Goal: Task Accomplishment & Management: Manage account settings

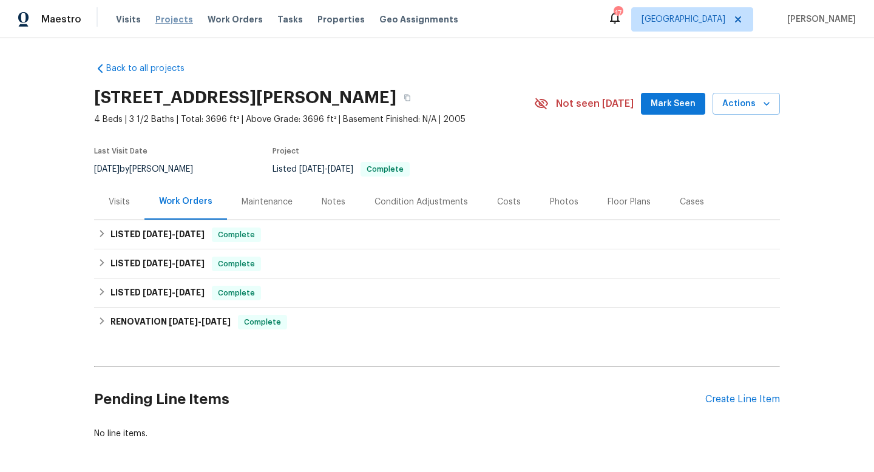
click at [166, 21] on span "Projects" at bounding box center [174, 19] width 38 height 12
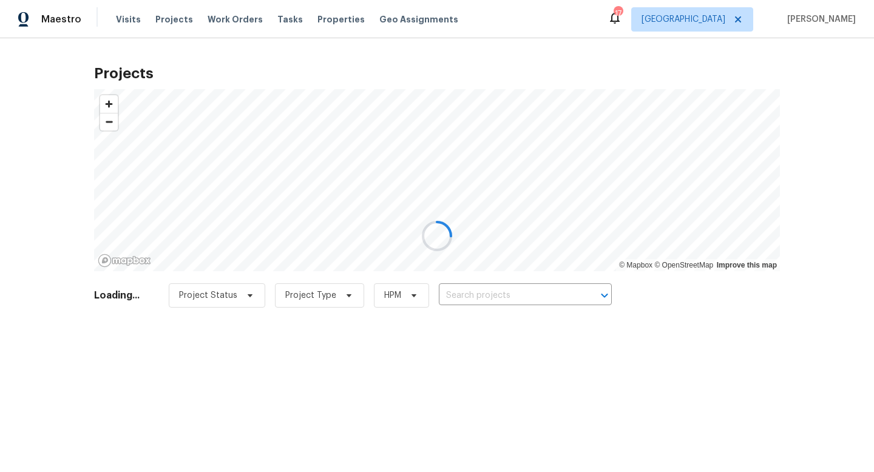
click at [512, 296] on div at bounding box center [437, 236] width 874 height 472
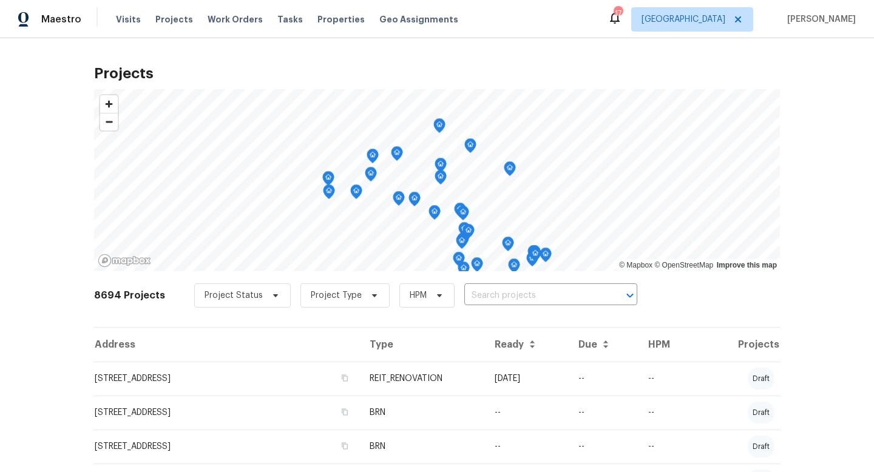
click at [512, 296] on input "text" at bounding box center [533, 295] width 139 height 19
type input "376 win"
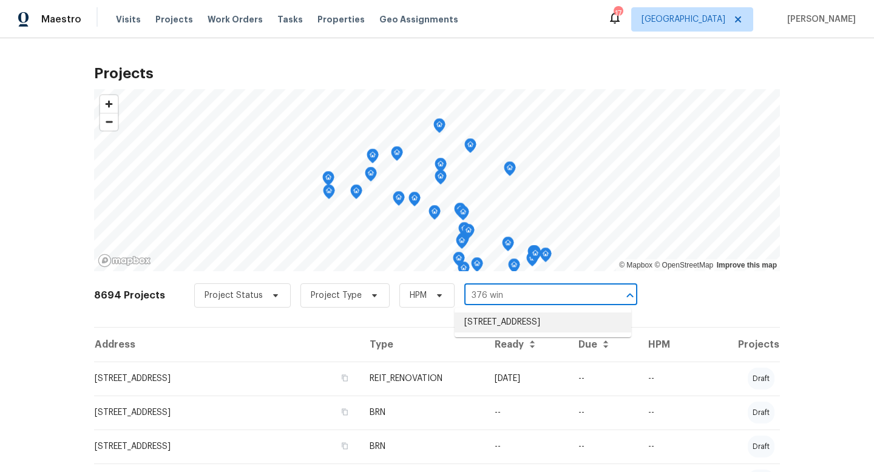
click at [499, 326] on li "[STREET_ADDRESS]" at bounding box center [542, 322] width 177 height 20
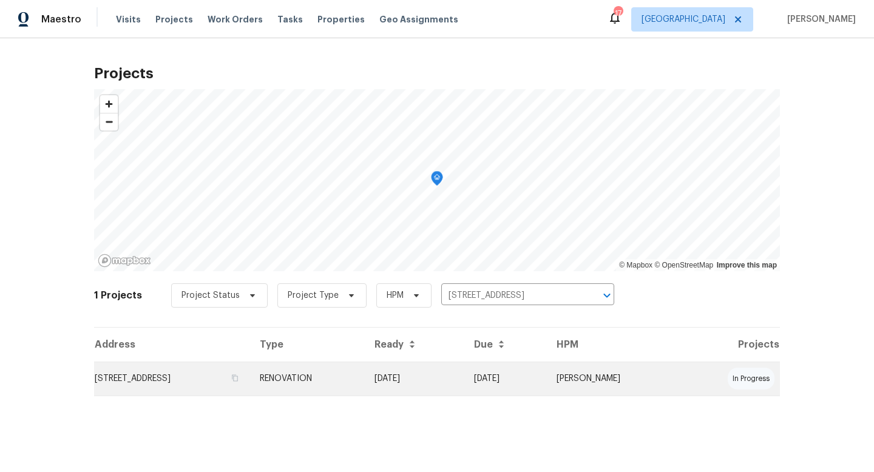
click at [349, 384] on td "RENOVATION" at bounding box center [307, 379] width 115 height 34
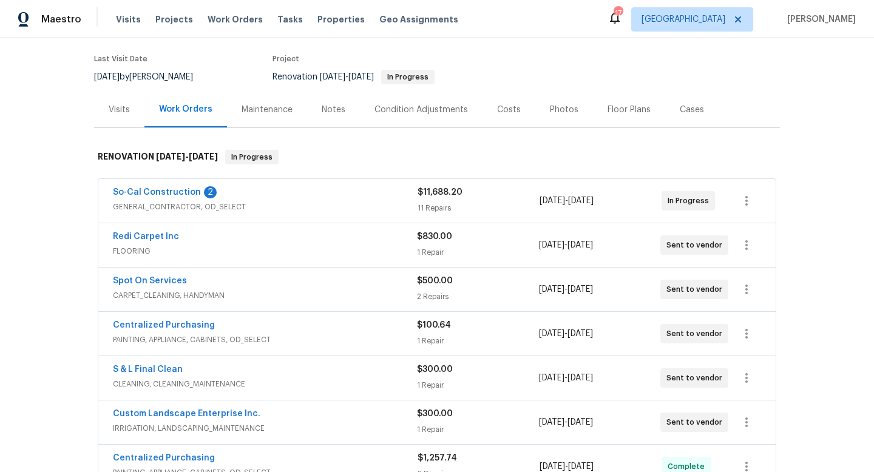
scroll to position [115, 0]
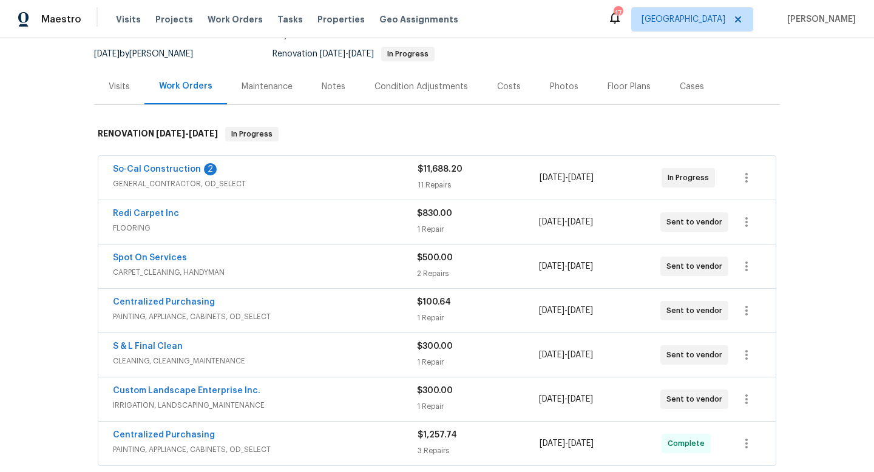
click at [201, 183] on span "GENERAL_CONTRACTOR, OD_SELECT" at bounding box center [265, 184] width 305 height 12
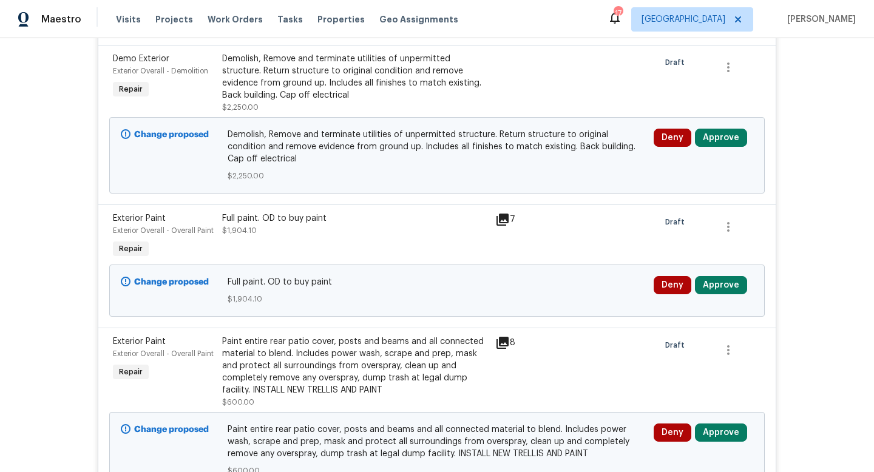
scroll to position [290, 0]
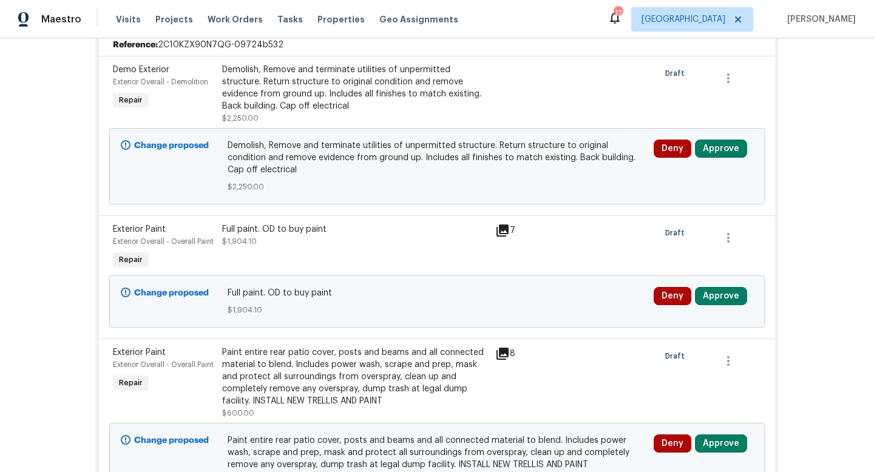
click at [383, 76] on div "Demolish, Remove and terminate utilities of unpermitted structure. Return struc…" at bounding box center [355, 88] width 266 height 49
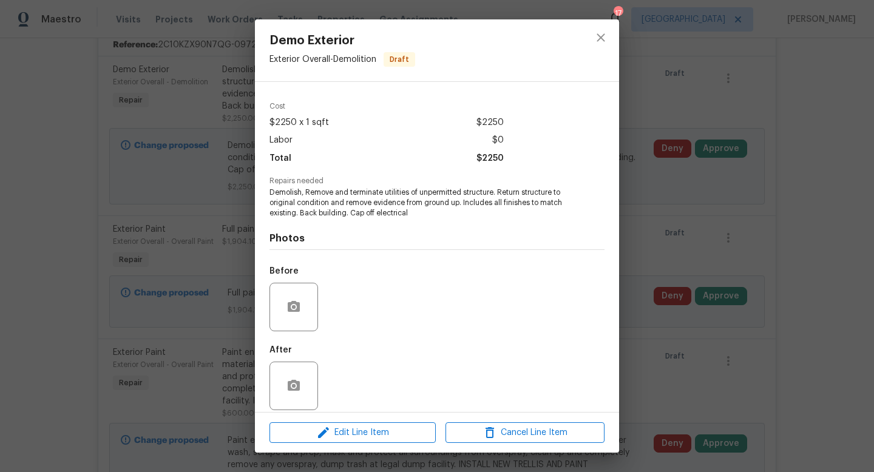
scroll to position [46, 0]
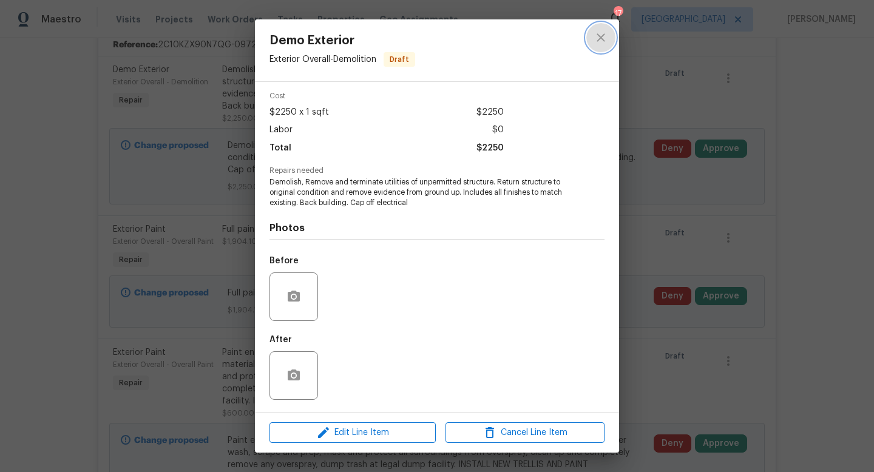
click at [596, 38] on icon "close" at bounding box center [600, 37] width 15 height 15
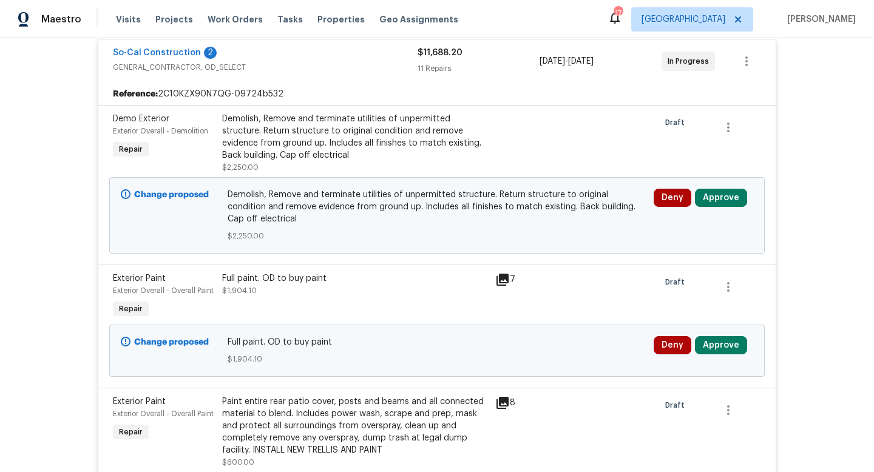
scroll to position [243, 0]
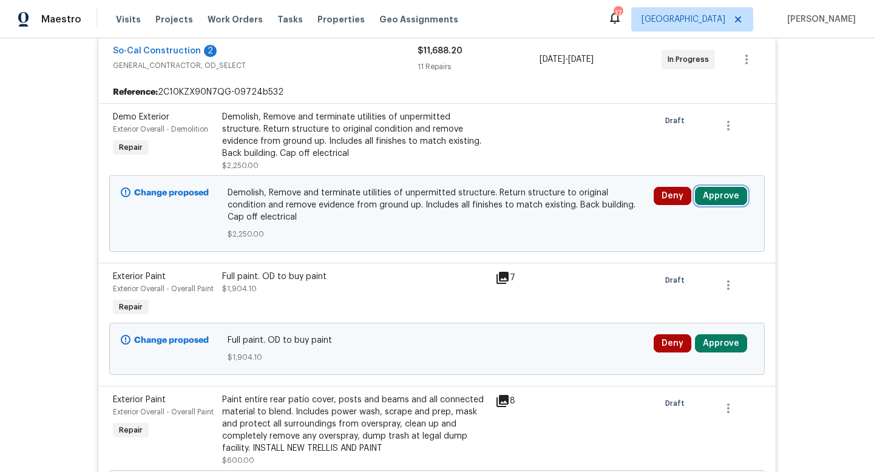
click at [717, 197] on button "Approve" at bounding box center [721, 196] width 52 height 18
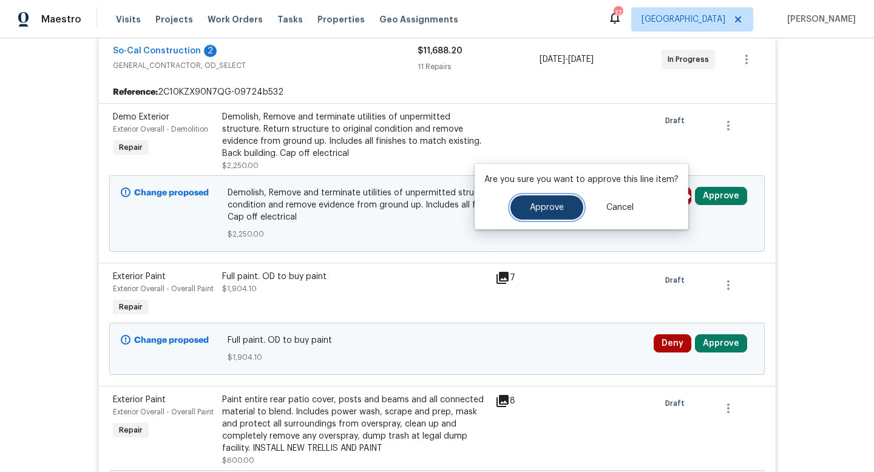
click at [550, 206] on span "Approve" at bounding box center [547, 207] width 34 height 9
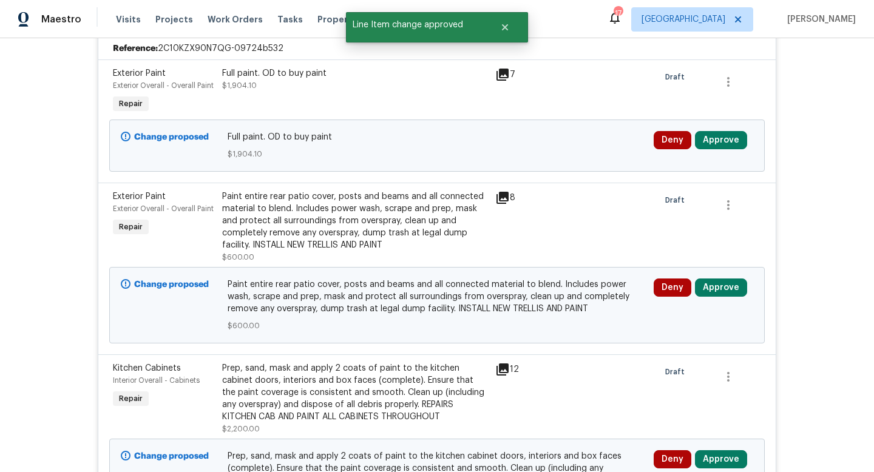
scroll to position [320, 0]
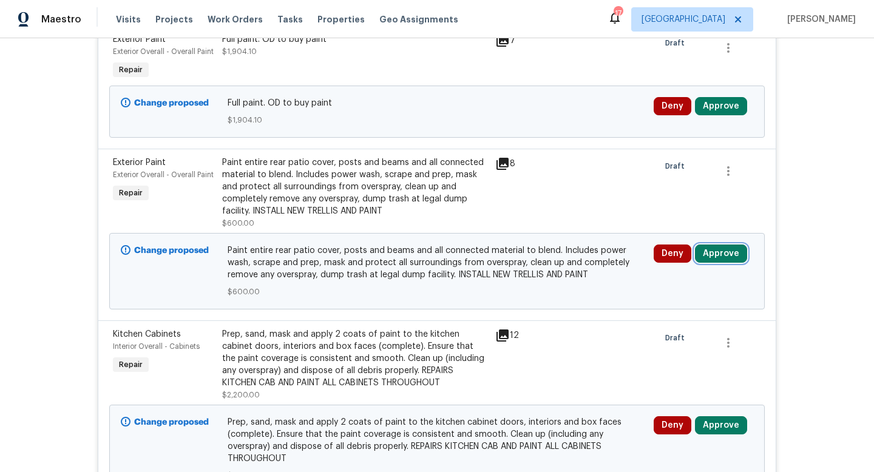
click at [738, 252] on button "Approve" at bounding box center [721, 253] width 52 height 18
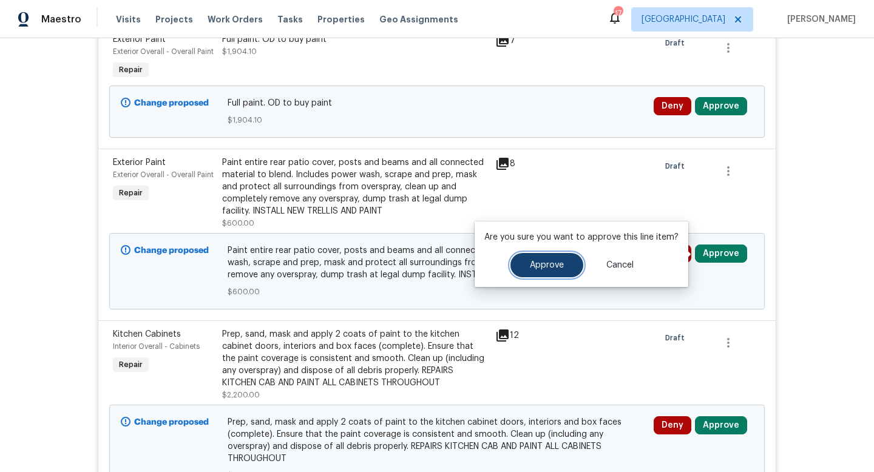
click at [543, 269] on span "Approve" at bounding box center [547, 265] width 34 height 9
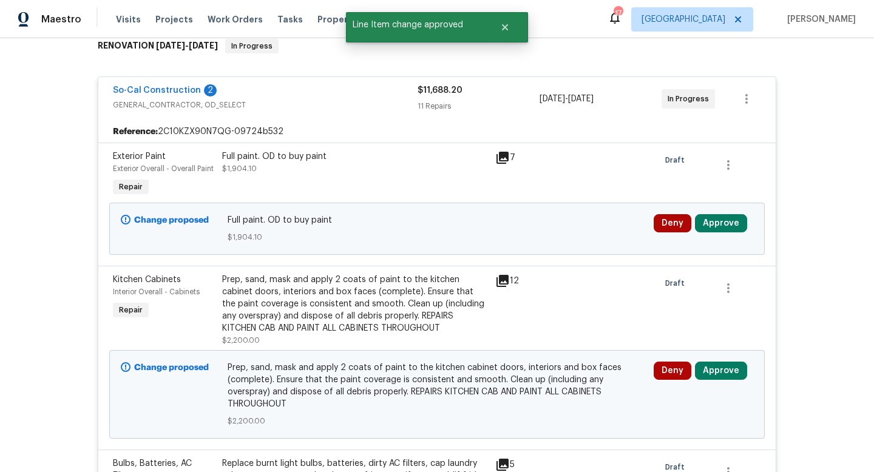
scroll to position [200, 0]
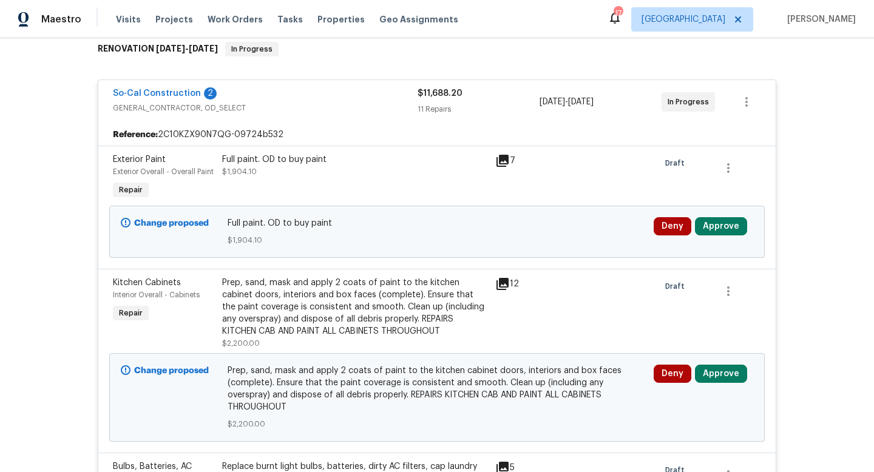
click at [257, 169] on div "Full paint. OD to buy paint $1,904.10" at bounding box center [355, 165] width 266 height 24
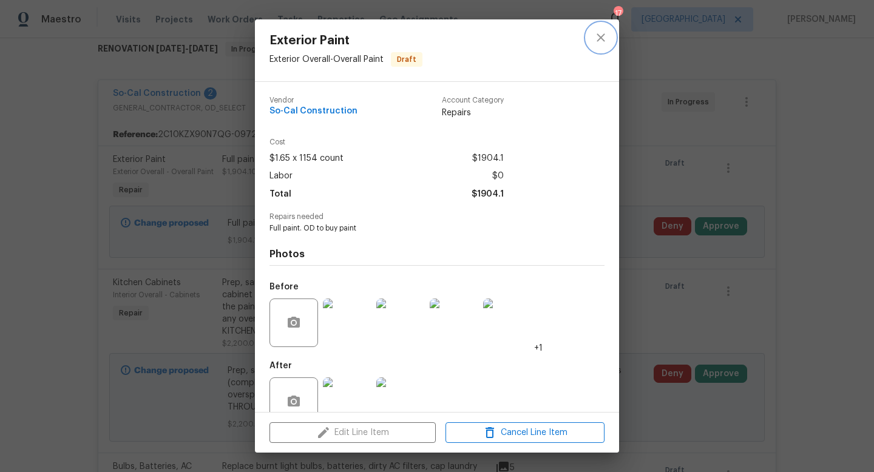
click at [599, 37] on icon "close" at bounding box center [600, 37] width 8 height 8
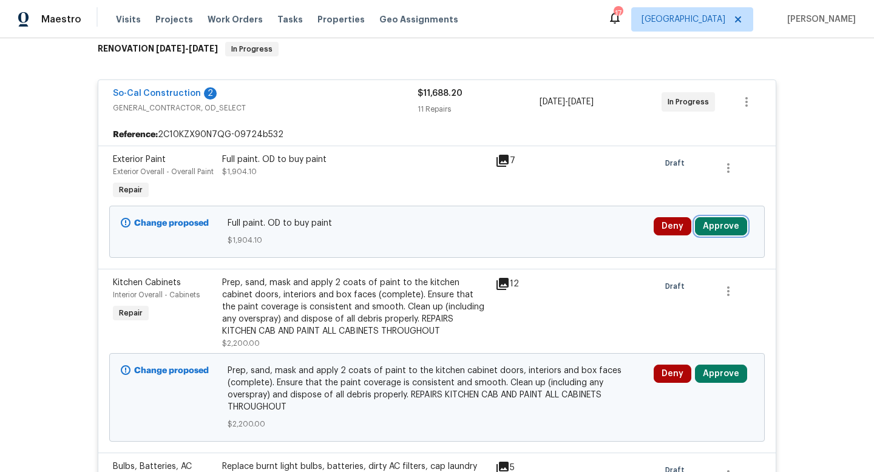
click at [714, 226] on button "Approve" at bounding box center [721, 226] width 52 height 18
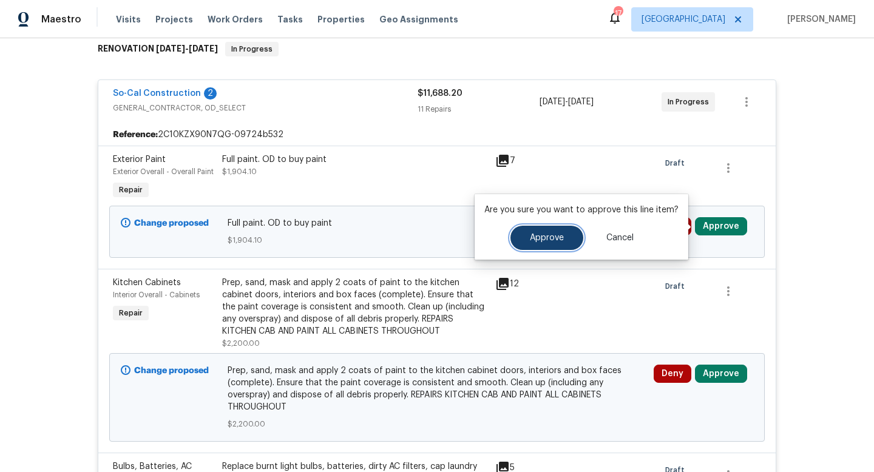
click at [547, 249] on button "Approve" at bounding box center [546, 238] width 73 height 24
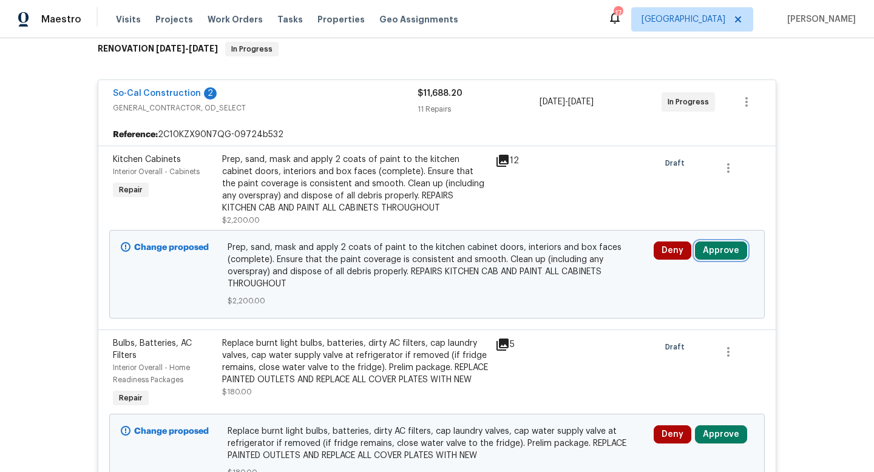
click at [721, 245] on button "Approve" at bounding box center [721, 250] width 52 height 18
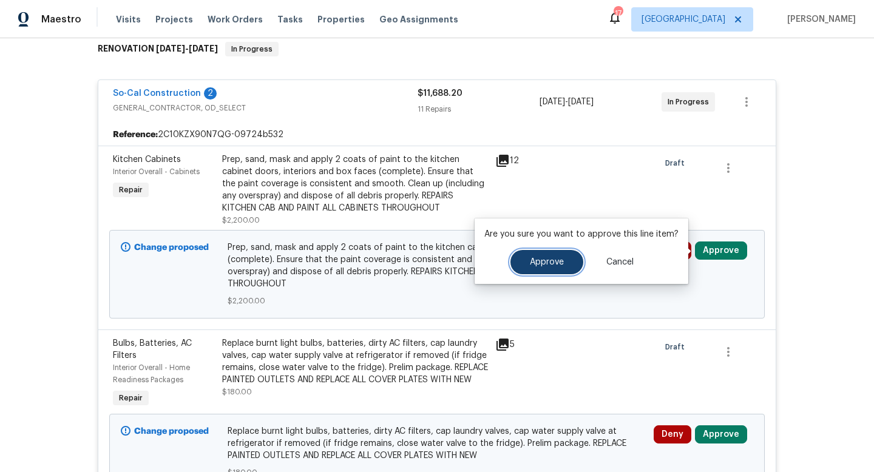
click at [550, 258] on span "Approve" at bounding box center [547, 262] width 34 height 9
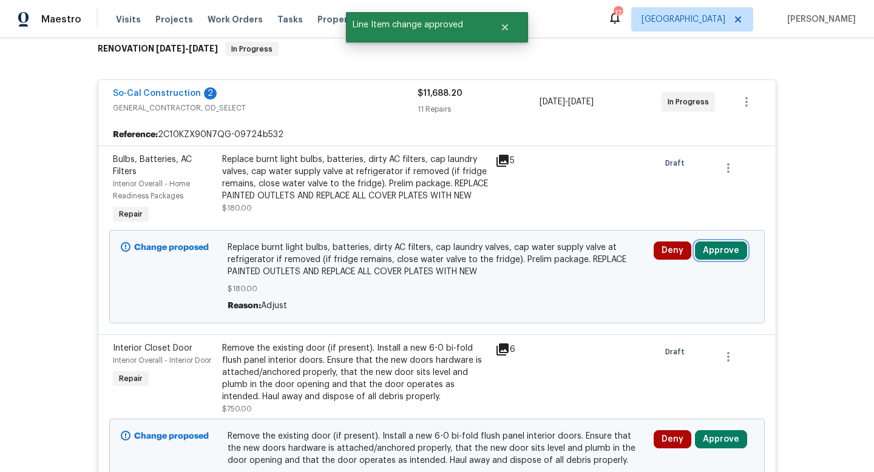
click at [705, 254] on button "Approve" at bounding box center [721, 250] width 52 height 18
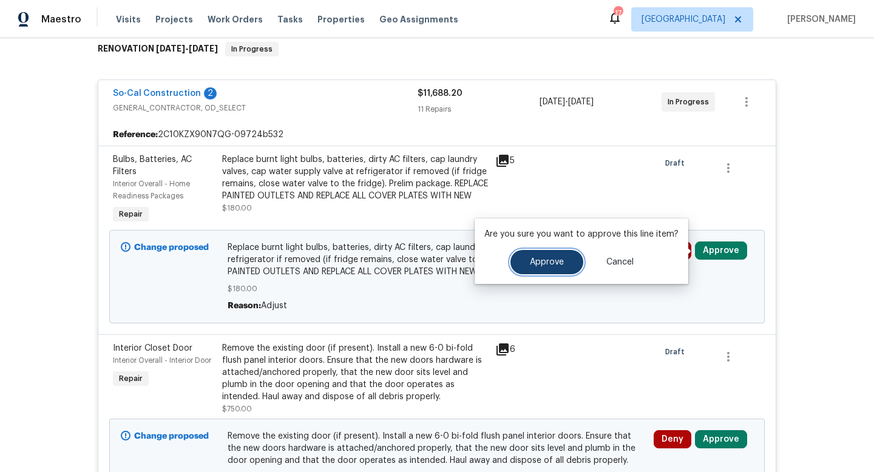
click at [560, 270] on button "Approve" at bounding box center [546, 262] width 73 height 24
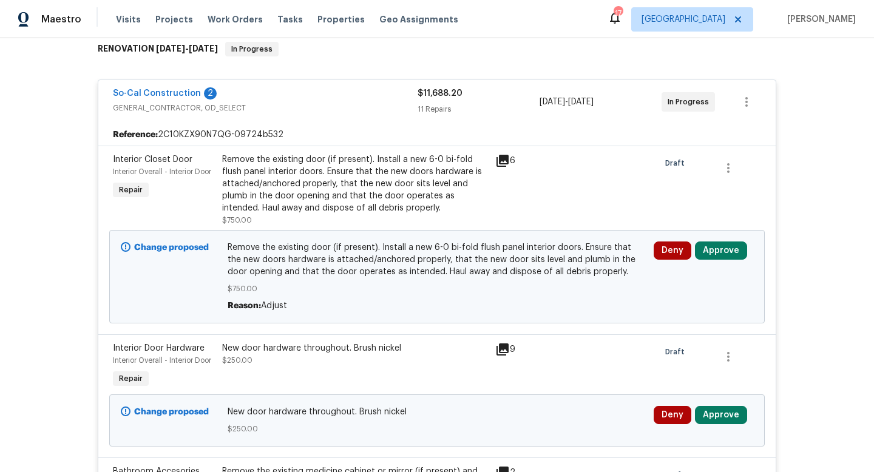
click at [357, 181] on div "Remove the existing door (if present). Install a new 6-0 bi-fold flush panel in…" at bounding box center [355, 183] width 266 height 61
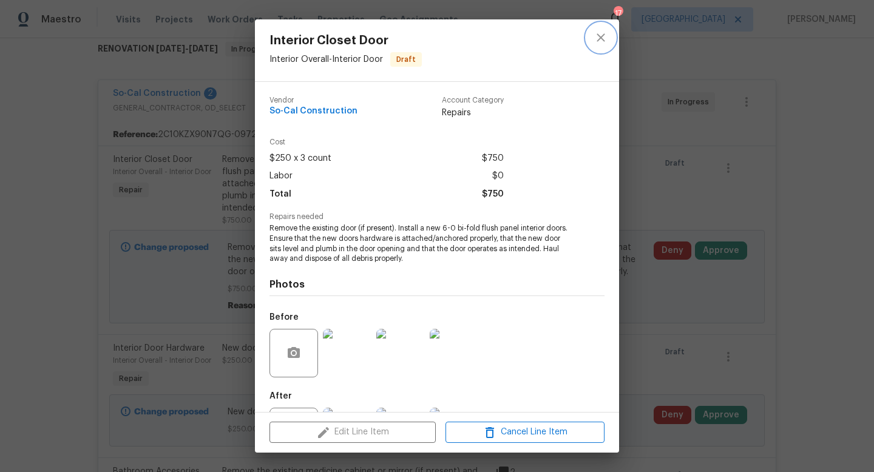
click at [601, 35] on icon "close" at bounding box center [600, 37] width 15 height 15
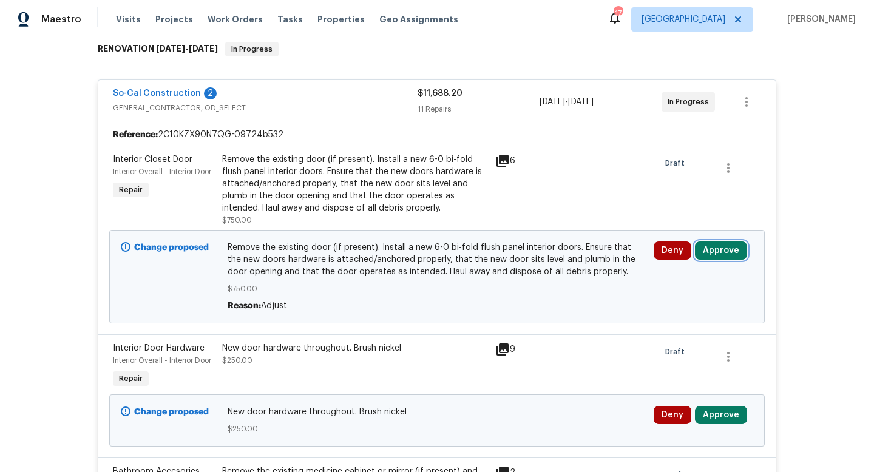
click at [719, 252] on button "Approve" at bounding box center [721, 250] width 52 height 18
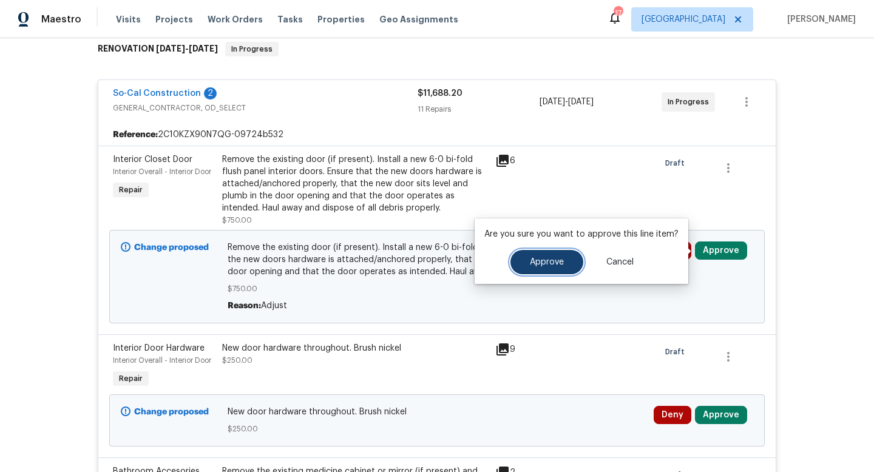
click at [555, 259] on span "Approve" at bounding box center [547, 262] width 34 height 9
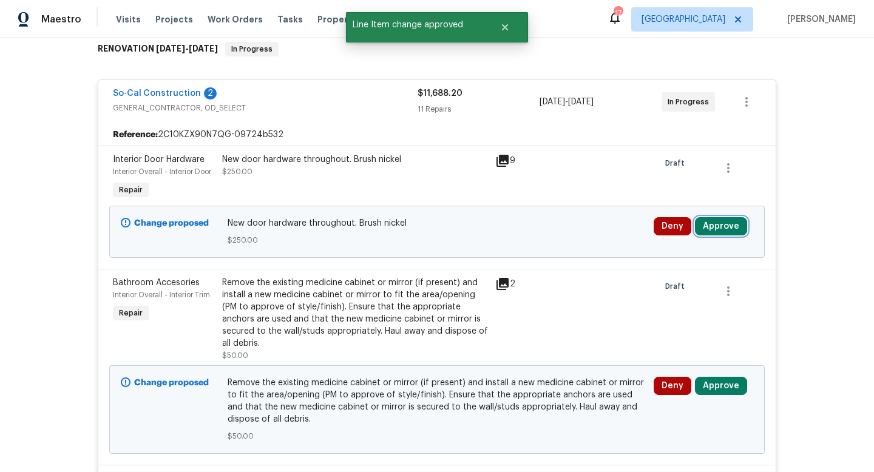
click at [715, 227] on button "Approve" at bounding box center [721, 226] width 52 height 18
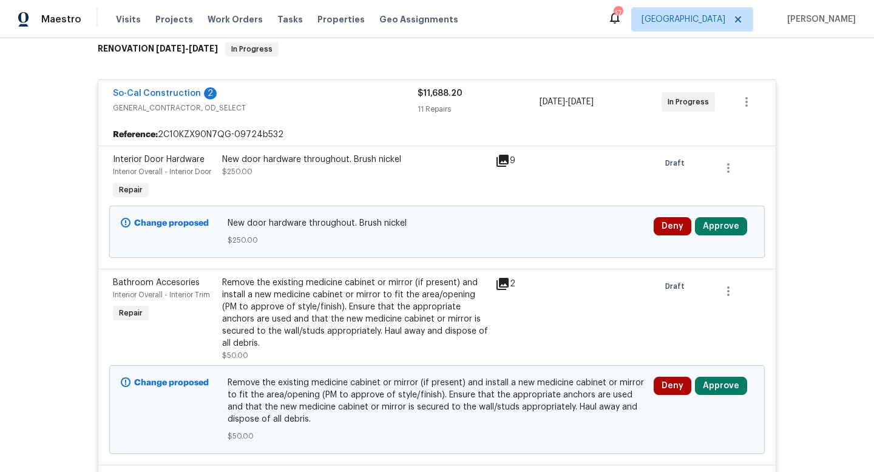
click at [390, 212] on div "Change proposed New door hardware throughout. Brush nickel $250.00 Deny Approve" at bounding box center [436, 232] width 655 height 52
click at [372, 176] on div "New door hardware throughout. Brush nickel $250.00" at bounding box center [355, 165] width 266 height 24
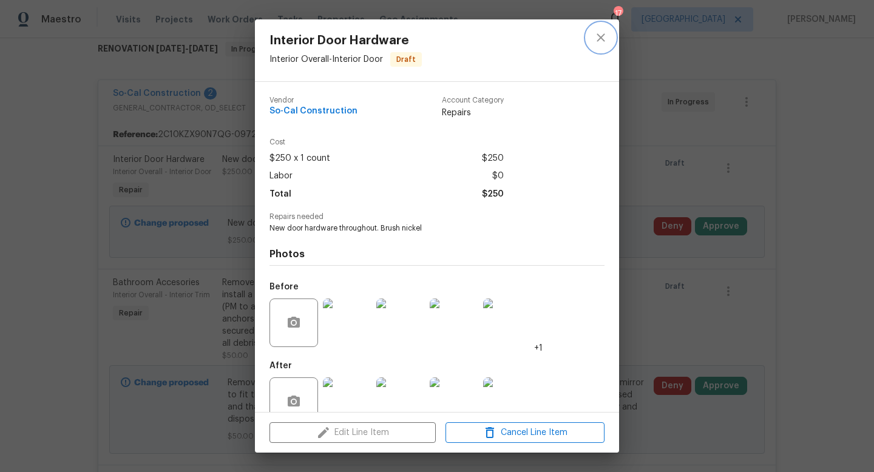
click at [601, 37] on icon "close" at bounding box center [600, 37] width 8 height 8
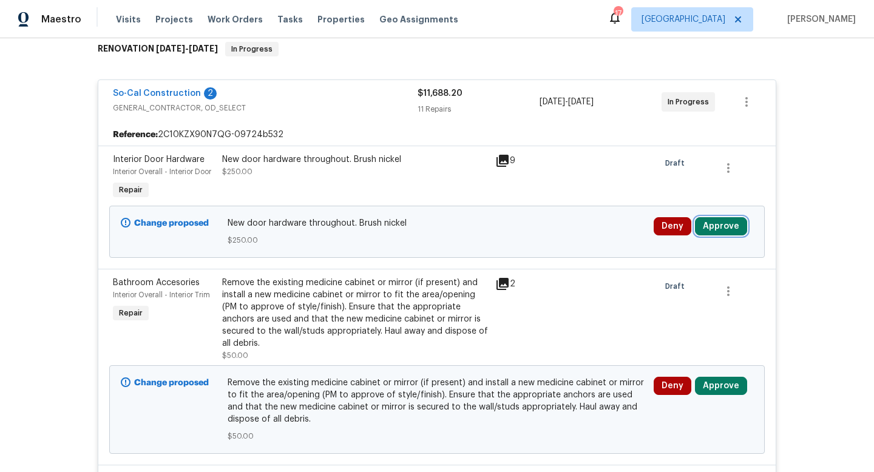
click at [722, 229] on button "Approve" at bounding box center [721, 226] width 52 height 18
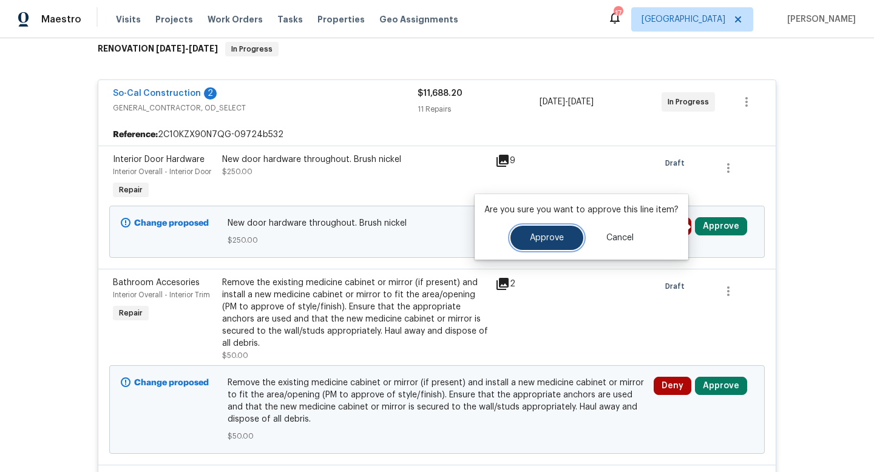
click at [547, 243] on button "Approve" at bounding box center [546, 238] width 73 height 24
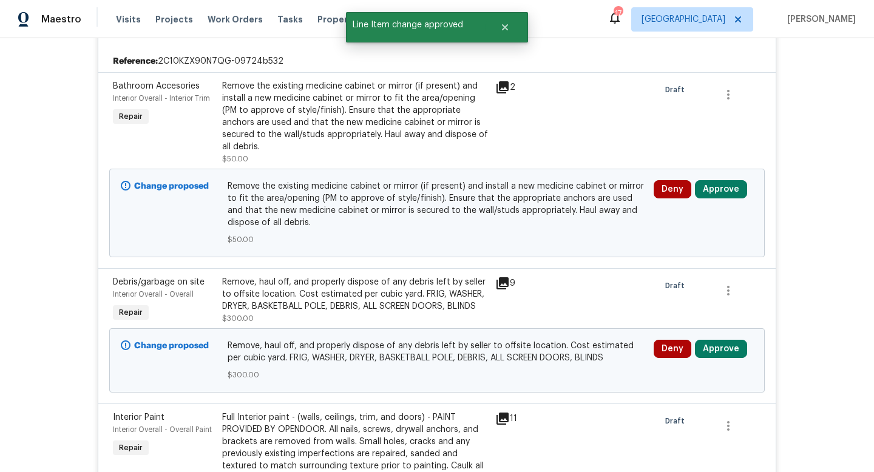
scroll to position [317, 0]
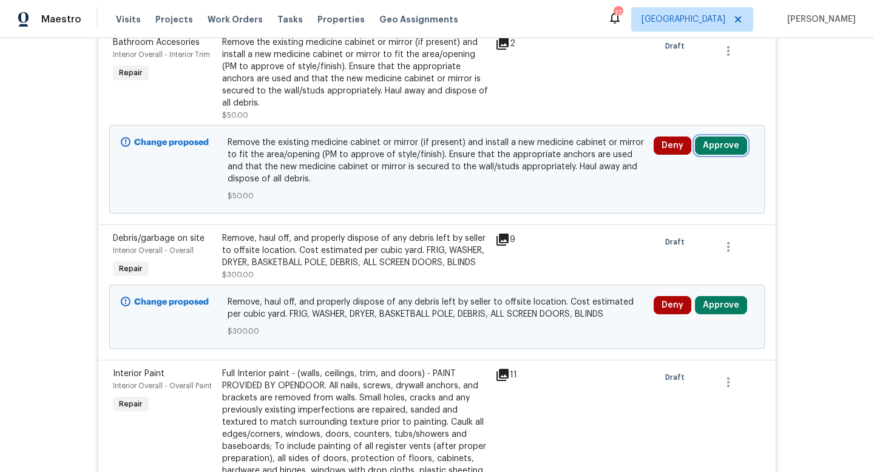
click at [711, 136] on button "Approve" at bounding box center [721, 145] width 52 height 18
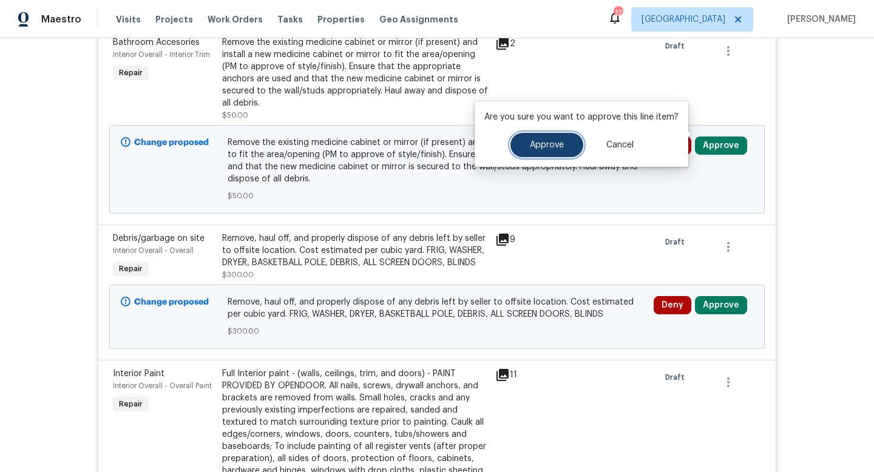
click at [558, 151] on button "Approve" at bounding box center [546, 145] width 73 height 24
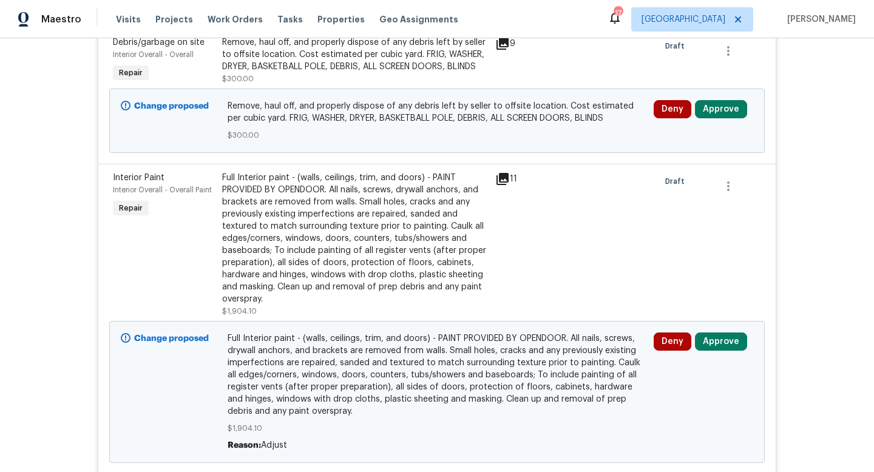
click at [404, 54] on div "Remove, haul off, and properly dispose of any debris left by seller to offsite …" at bounding box center [355, 54] width 266 height 36
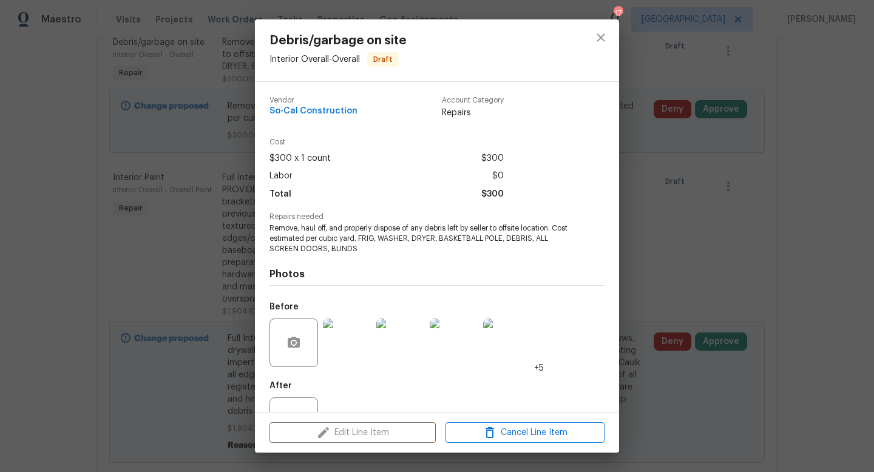
click at [348, 343] on img at bounding box center [347, 342] width 49 height 49
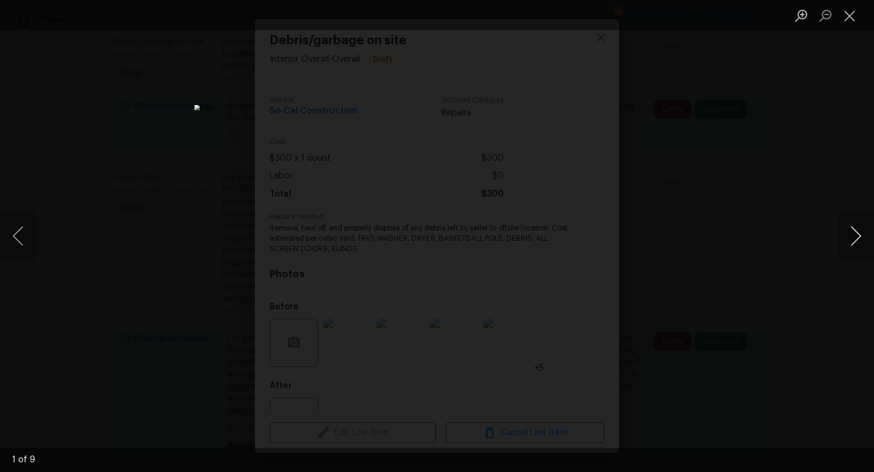
click at [850, 237] on button "Next image" at bounding box center [855, 236] width 36 height 49
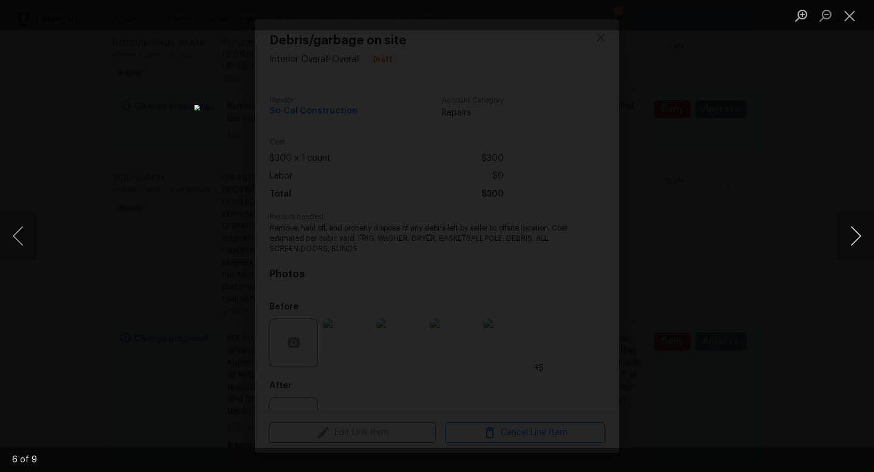
click at [850, 237] on button "Next image" at bounding box center [855, 236] width 36 height 49
click at [848, 19] on button "Close lightbox" at bounding box center [849, 15] width 24 height 21
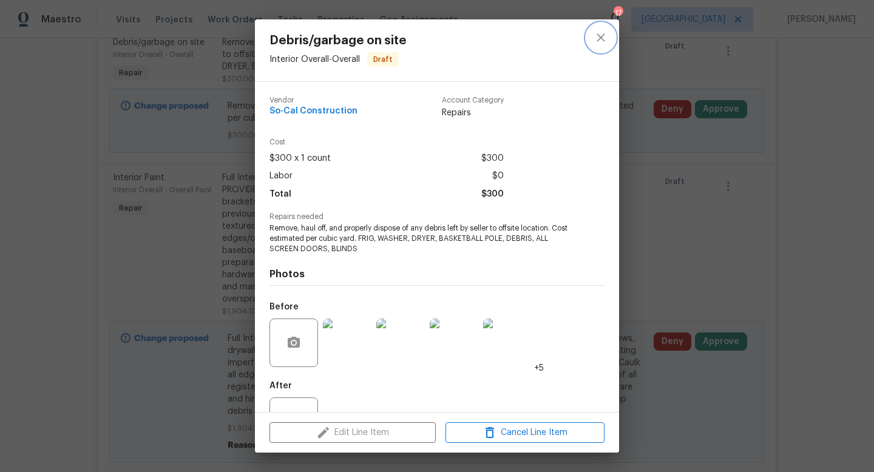
click at [601, 38] on icon "close" at bounding box center [600, 37] width 8 height 8
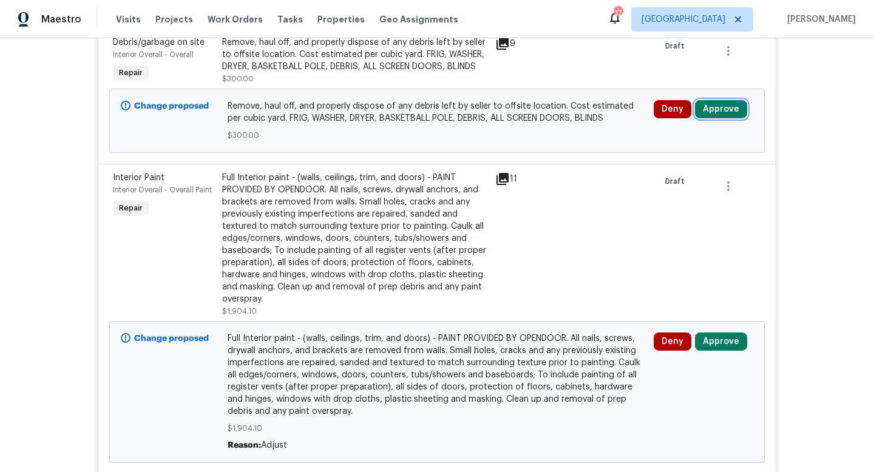
click at [706, 112] on button "Approve" at bounding box center [721, 109] width 52 height 18
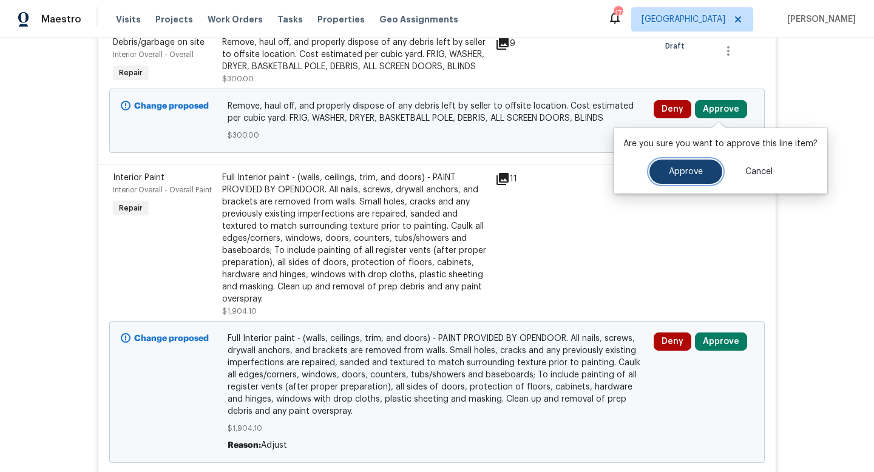
click at [699, 165] on button "Approve" at bounding box center [685, 172] width 73 height 24
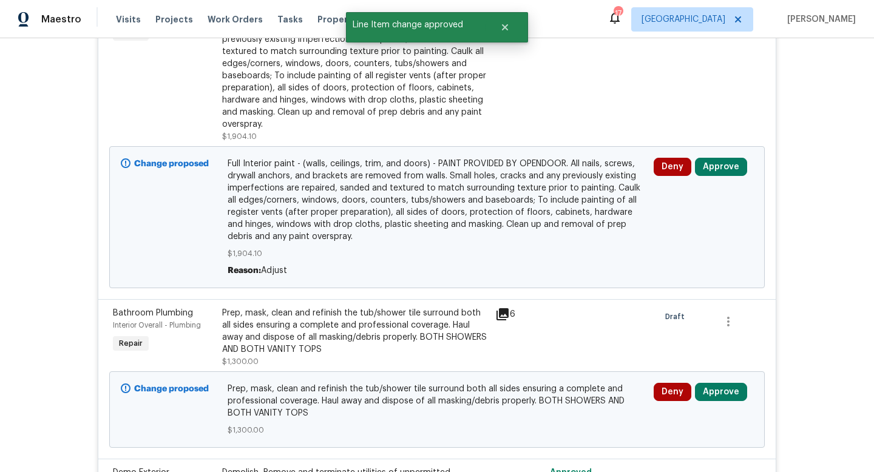
scroll to position [380, 0]
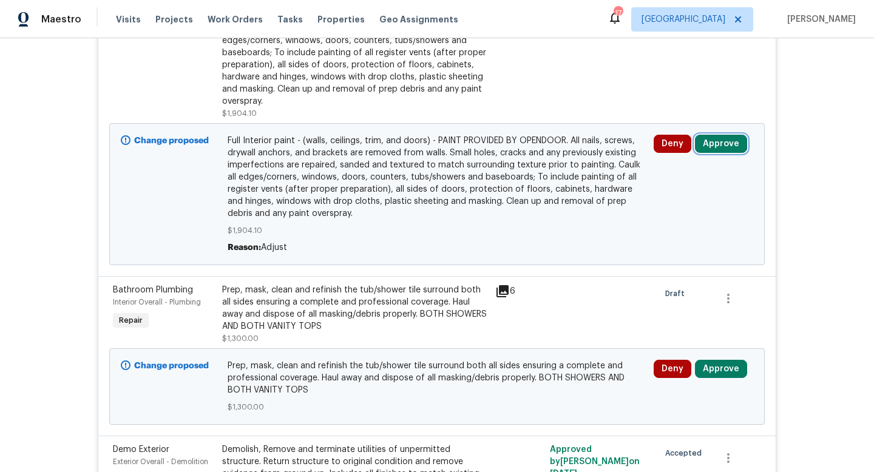
click at [708, 150] on button "Approve" at bounding box center [721, 144] width 52 height 18
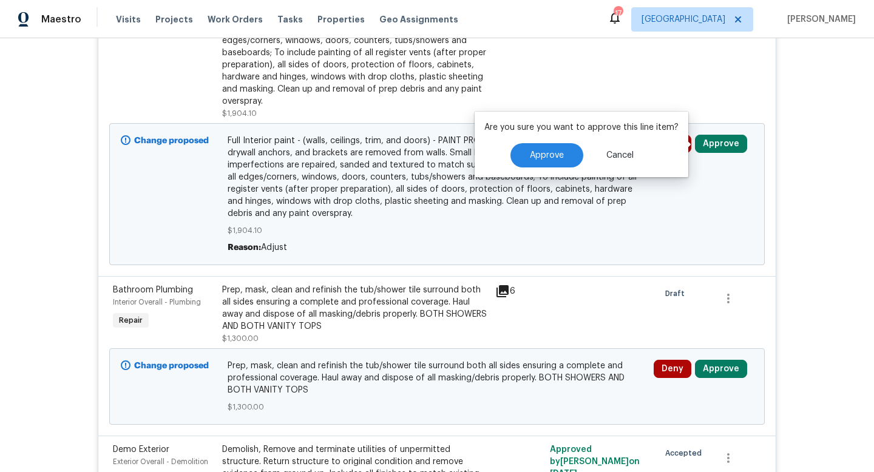
click at [394, 177] on span "Full Interior paint - (walls, ceilings, trim, and doors) - PAINT PROVIDED BY OP…" at bounding box center [436, 177] width 419 height 85
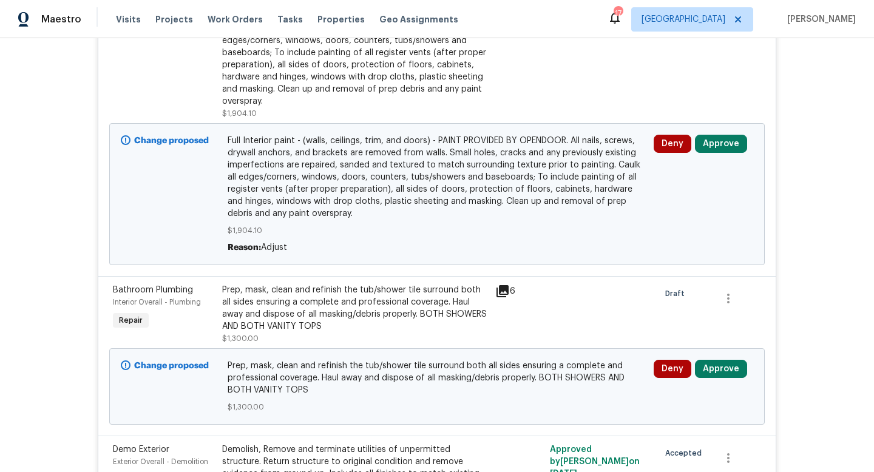
click at [375, 183] on span "Full Interior paint - (walls, ceilings, trim, and doors) - PAINT PROVIDED BY OP…" at bounding box center [436, 177] width 419 height 85
click at [414, 166] on span "Full Interior paint - (walls, ceilings, trim, and doors) - PAINT PROVIDED BY OP…" at bounding box center [436, 177] width 419 height 85
click at [388, 81] on div "Full Interior paint - (walls, ceilings, trim, and doors) - PAINT PROVIDED BY OP…" at bounding box center [355, 40] width 266 height 133
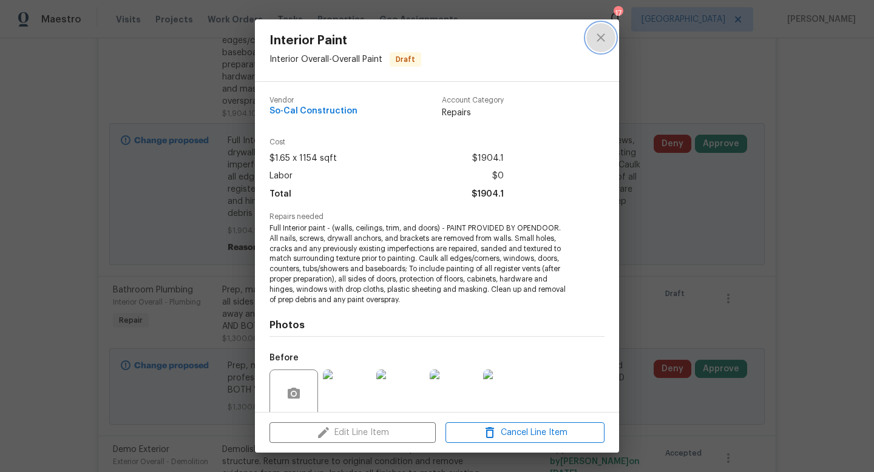
click at [600, 38] on icon "close" at bounding box center [600, 37] width 8 height 8
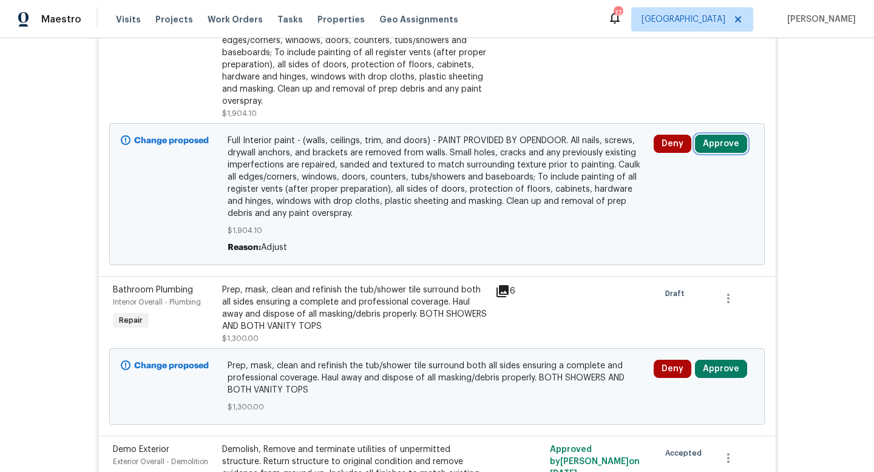
click at [721, 144] on button "Approve" at bounding box center [721, 144] width 52 height 18
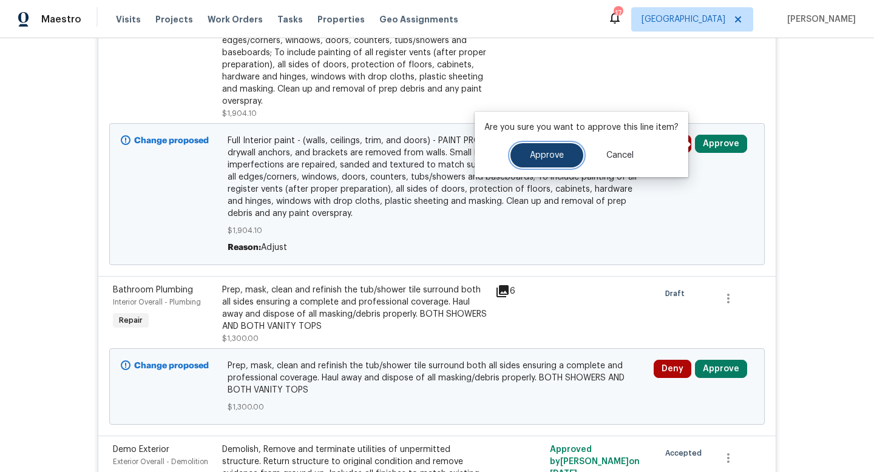
click at [566, 155] on button "Approve" at bounding box center [546, 155] width 73 height 24
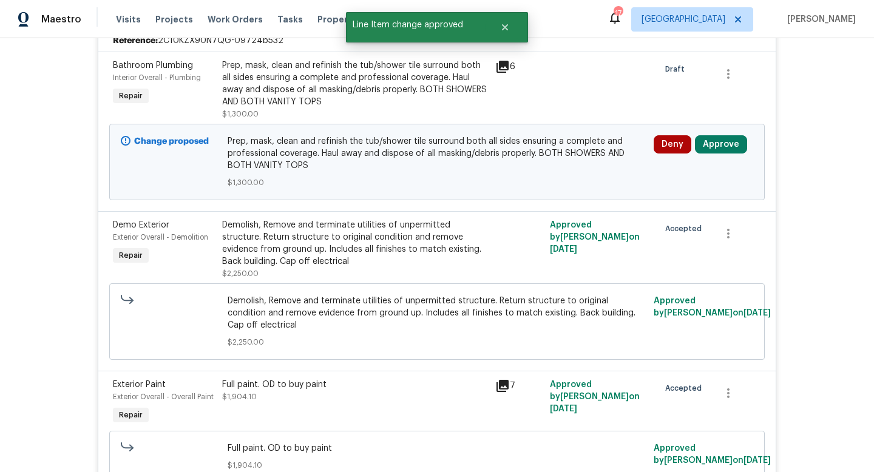
scroll to position [274, 0]
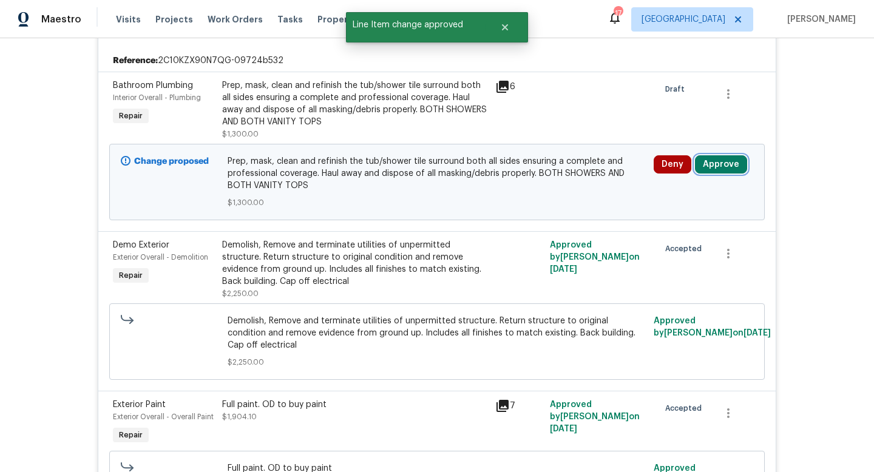
click at [724, 169] on button "Approve" at bounding box center [721, 164] width 52 height 18
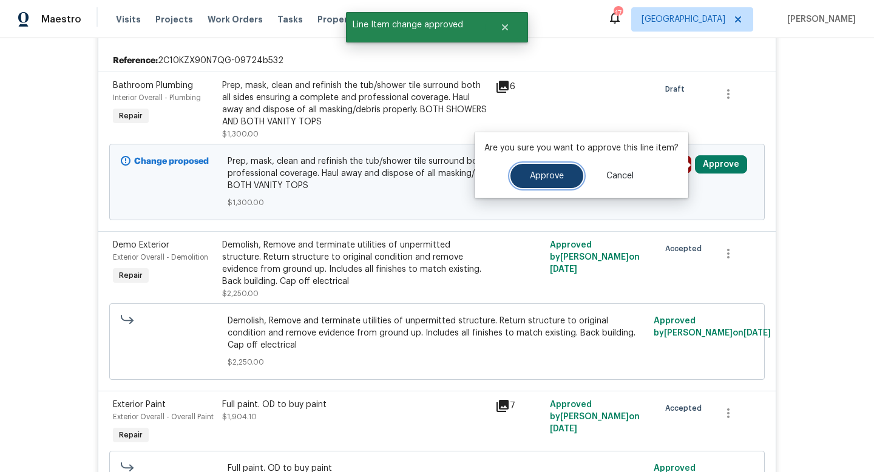
click at [559, 172] on span "Approve" at bounding box center [547, 176] width 34 height 9
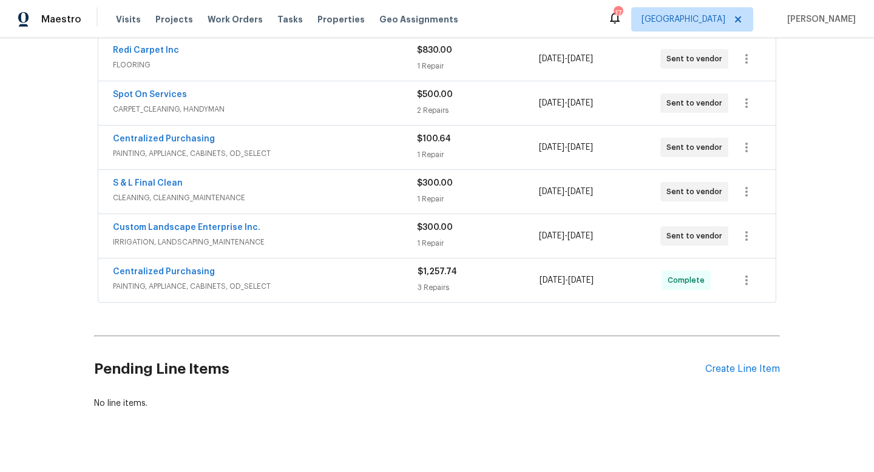
scroll to position [2092, 0]
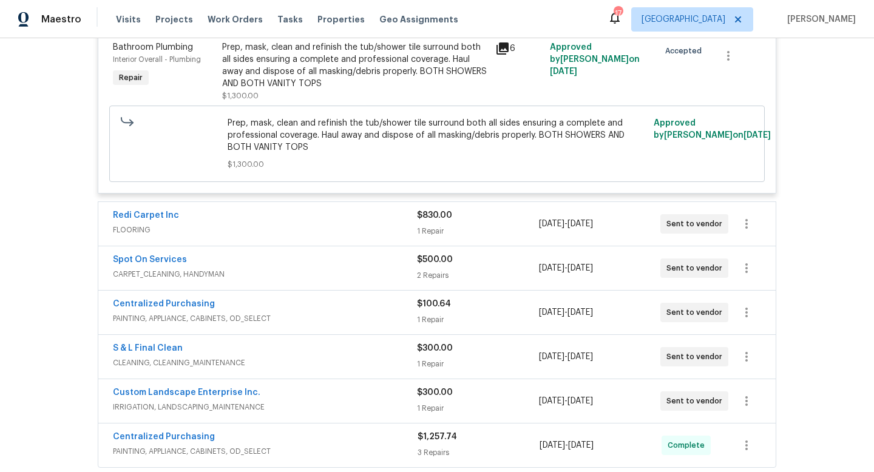
click at [425, 225] on div "1 Repair" at bounding box center [477, 231] width 121 height 12
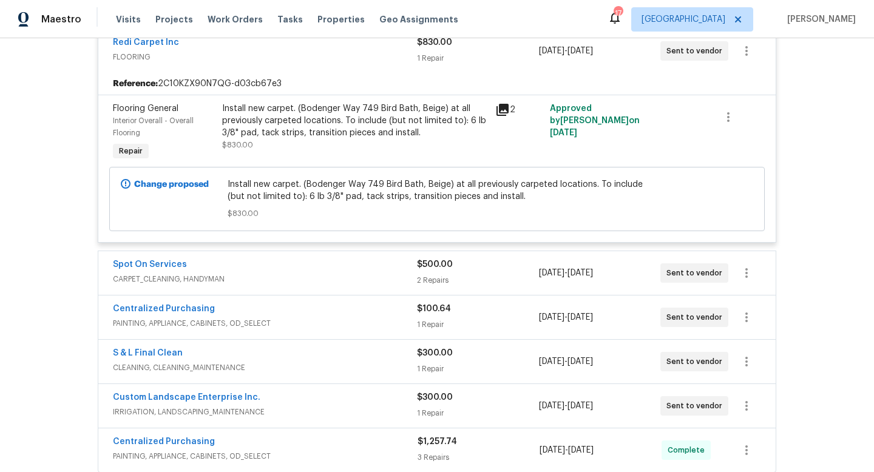
scroll to position [2272, 0]
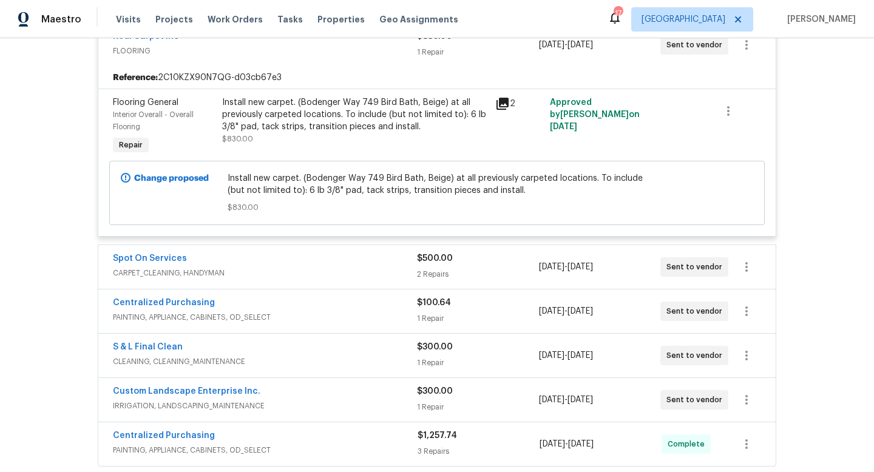
click at [433, 268] on div "2 Repairs" at bounding box center [477, 274] width 121 height 12
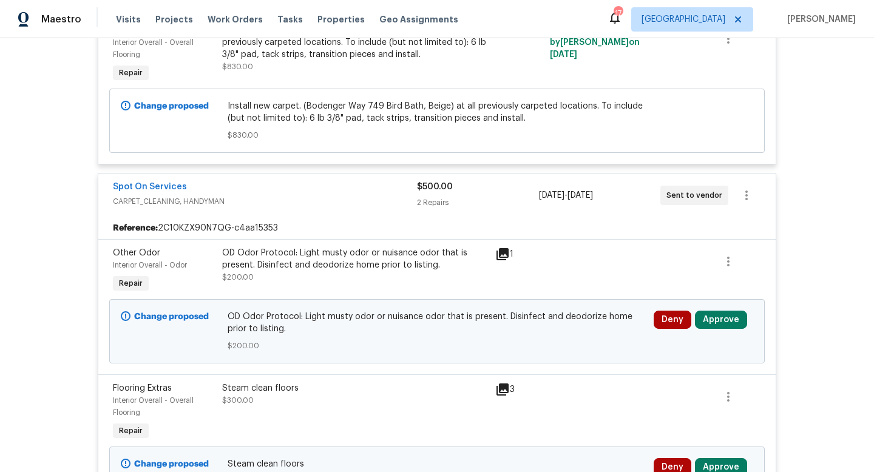
scroll to position [2392, 0]
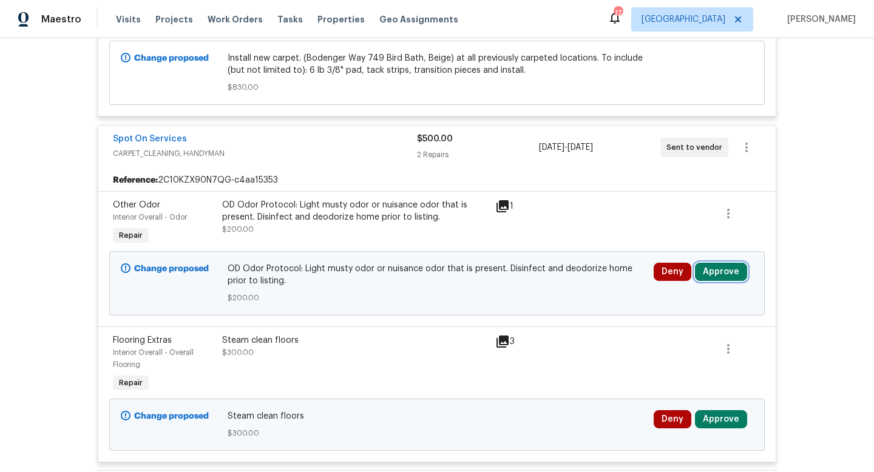
click at [721, 263] on button "Approve" at bounding box center [721, 272] width 52 height 18
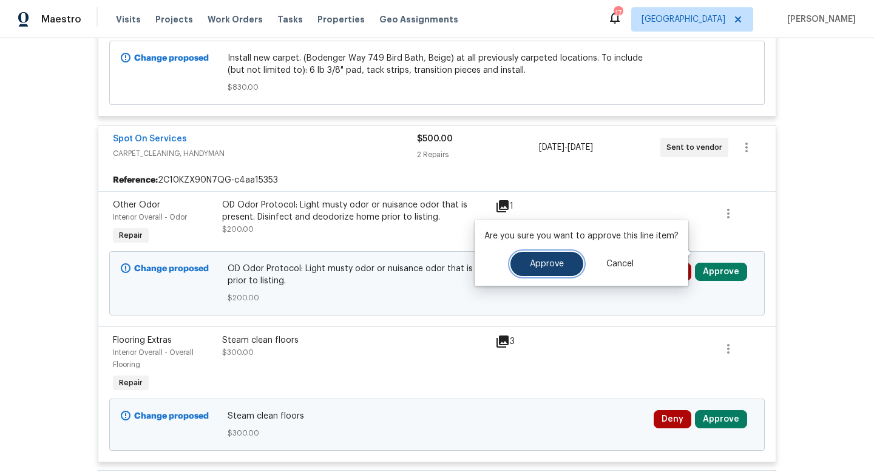
click at [551, 267] on span "Approve" at bounding box center [547, 264] width 34 height 9
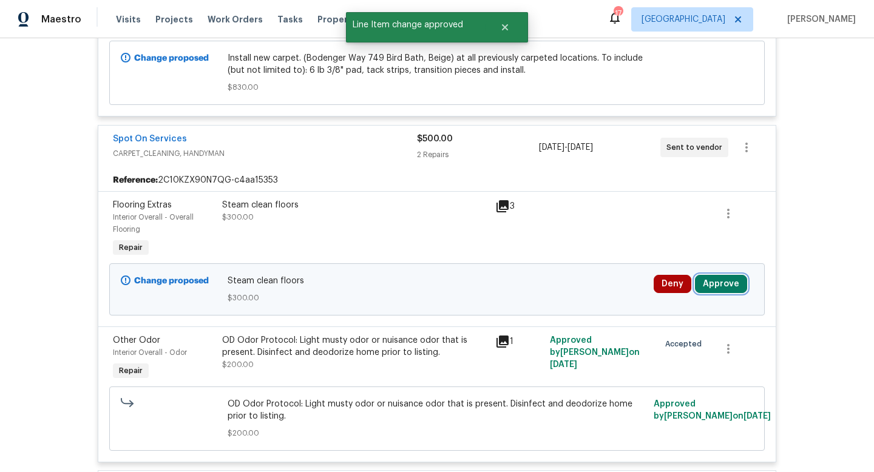
click at [709, 275] on button "Approve" at bounding box center [721, 284] width 52 height 18
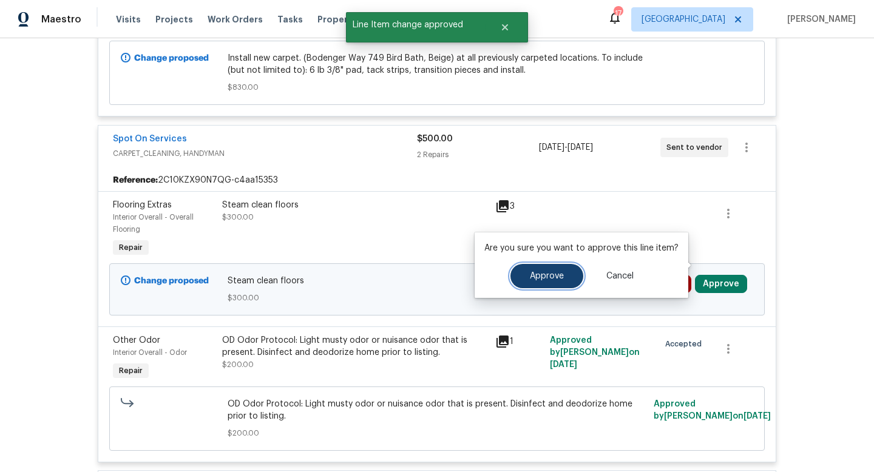
click at [537, 278] on span "Approve" at bounding box center [547, 276] width 34 height 9
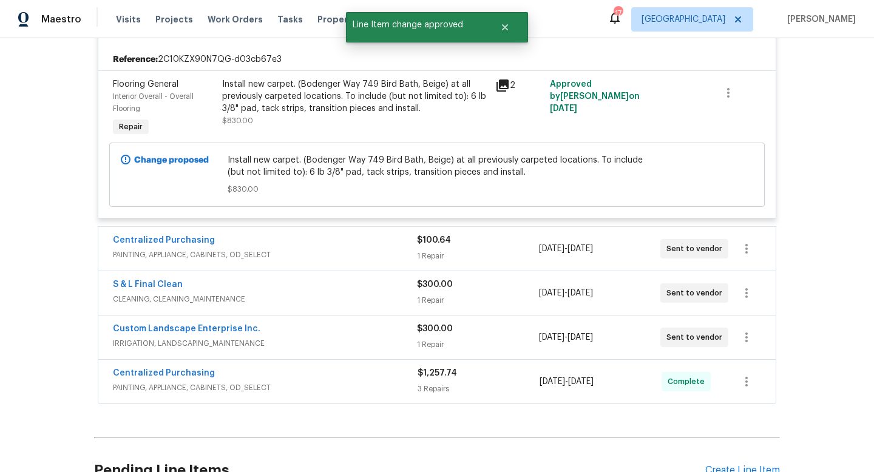
scroll to position [2648, 0]
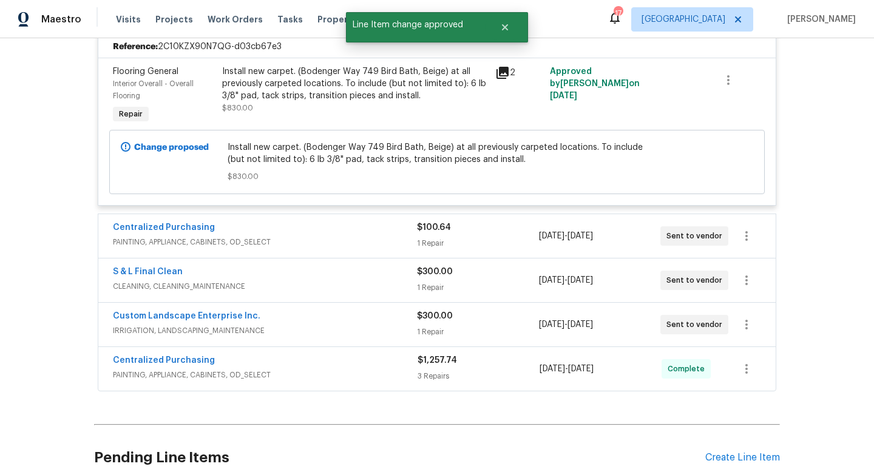
click at [428, 237] on div "1 Repair" at bounding box center [477, 243] width 121 height 12
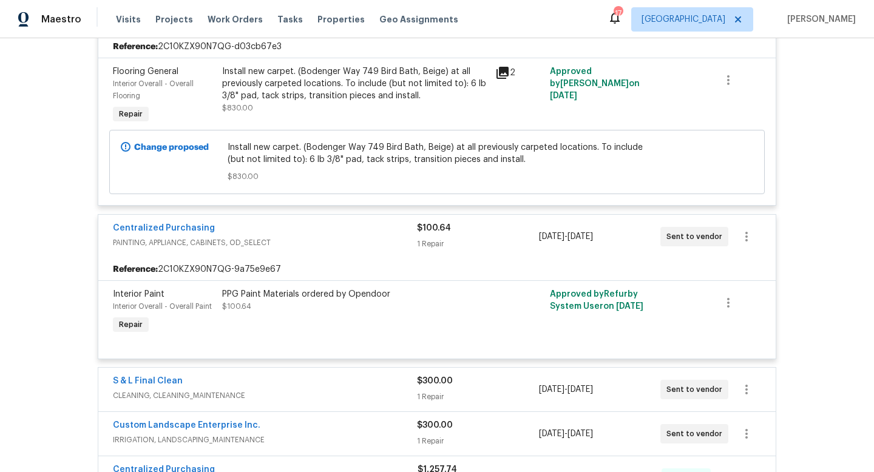
scroll to position [2848, 0]
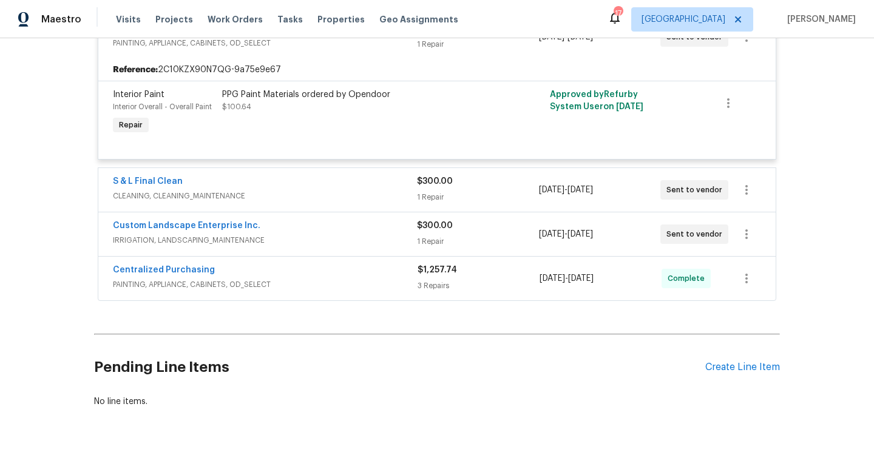
click at [427, 191] on div "1 Repair" at bounding box center [477, 197] width 121 height 12
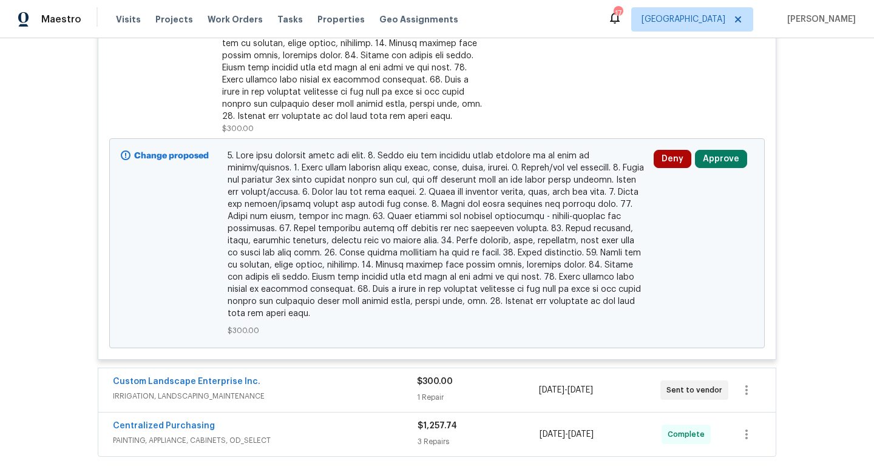
scroll to position [3260, 0]
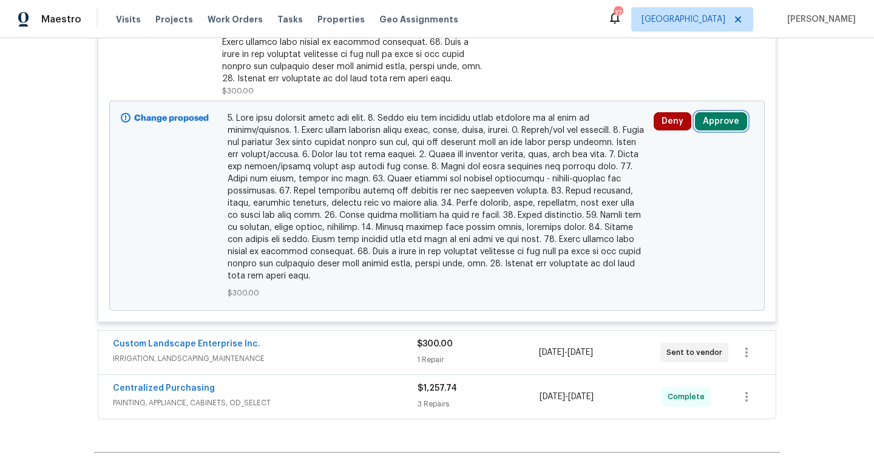
click at [715, 112] on button "Approve" at bounding box center [721, 121] width 52 height 18
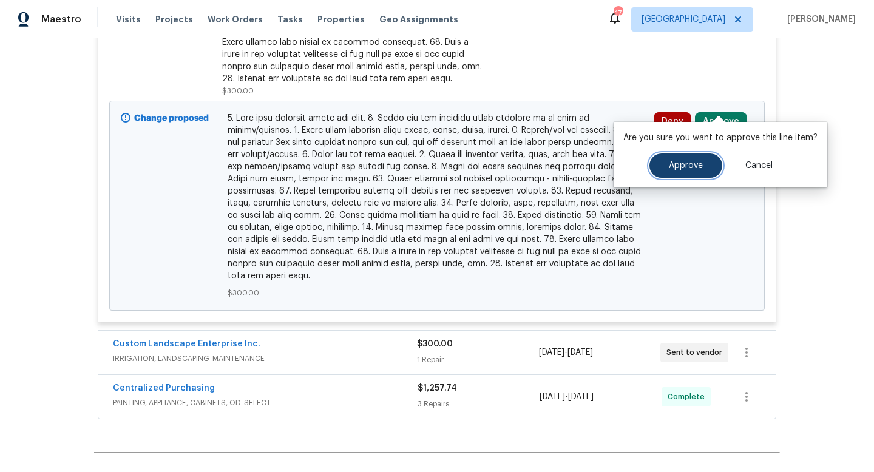
click at [682, 160] on button "Approve" at bounding box center [685, 165] width 73 height 24
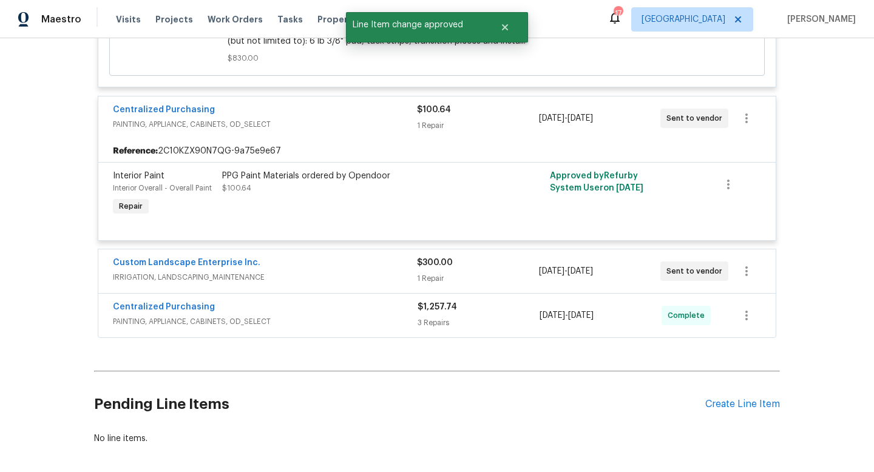
scroll to position [3342, 0]
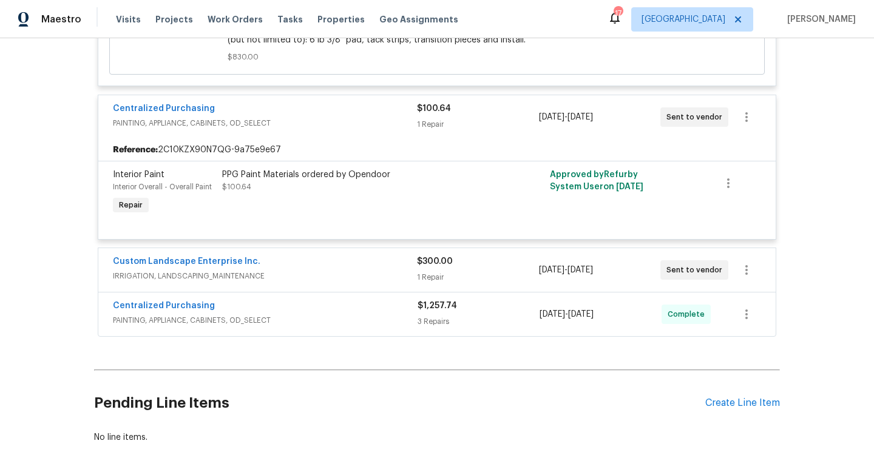
click at [428, 266] on div "$300.00 1 Repair" at bounding box center [477, 269] width 121 height 29
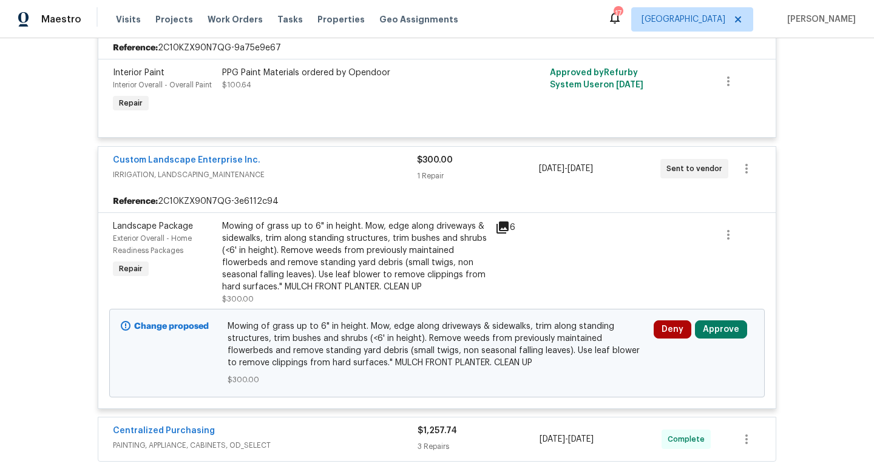
scroll to position [3498, 0]
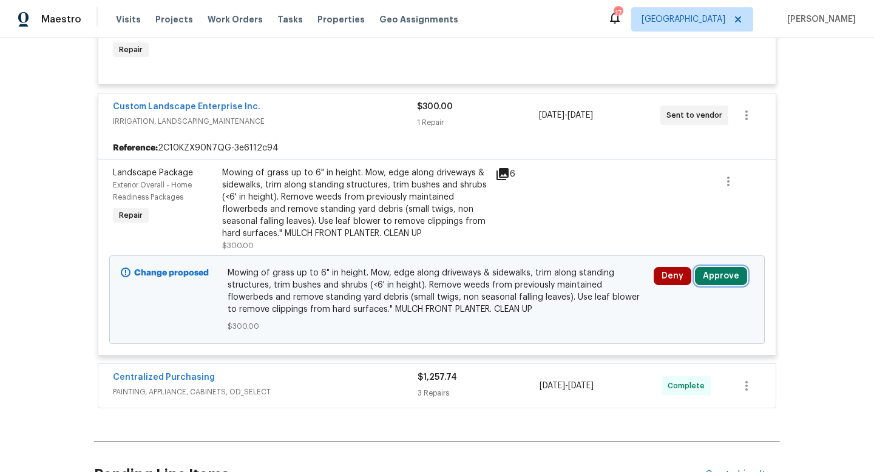
click at [718, 267] on button "Approve" at bounding box center [721, 276] width 52 height 18
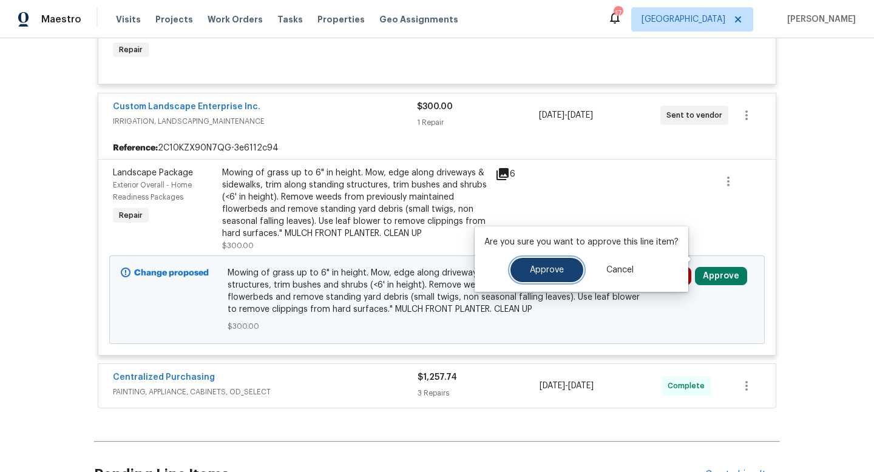
click at [546, 266] on span "Approve" at bounding box center [547, 270] width 34 height 9
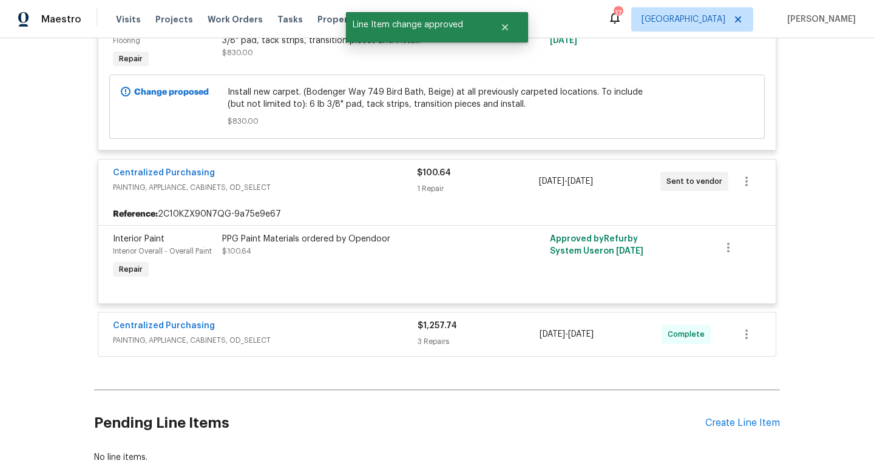
scroll to position [3606, 0]
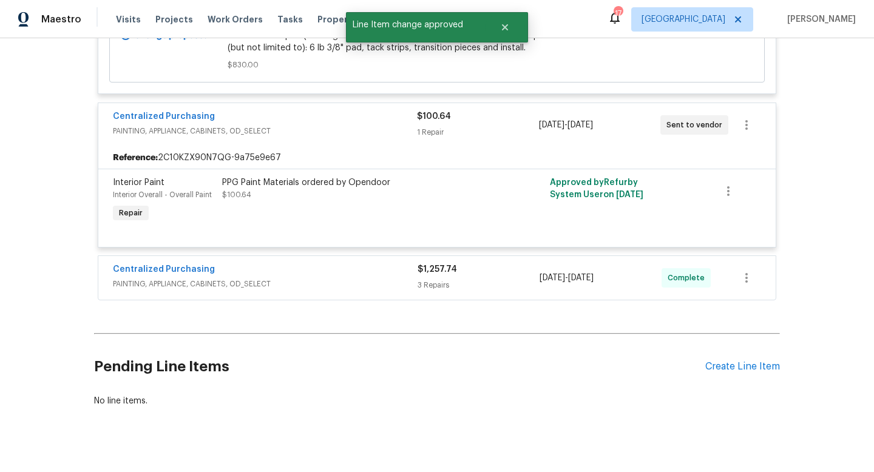
click at [437, 279] on div "3 Repairs" at bounding box center [478, 285] width 122 height 12
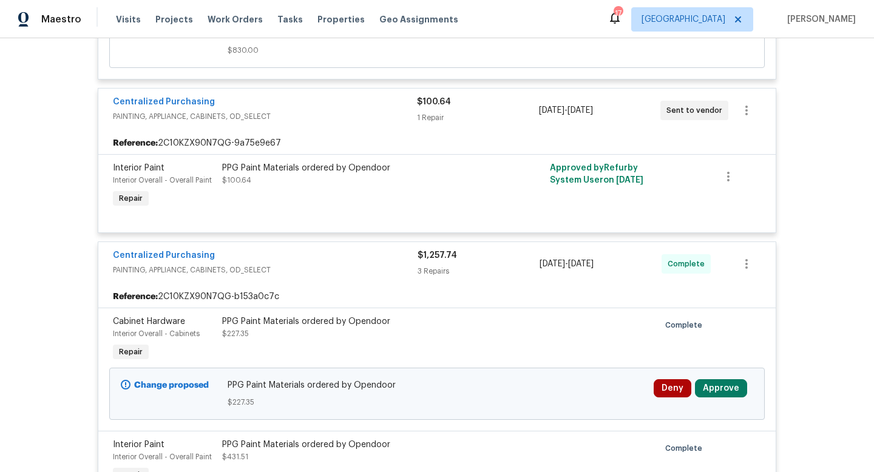
scroll to position [3612, 0]
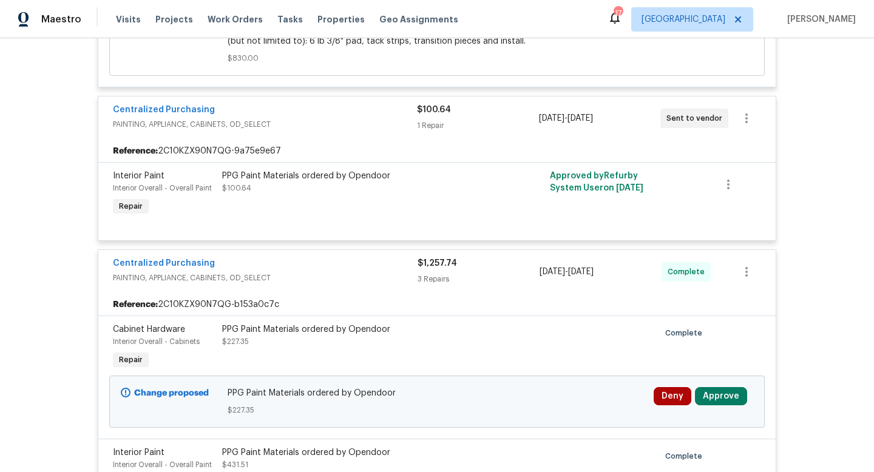
click at [853, 219] on div "Back to all projects [STREET_ADDRESS] 3 Beds | 2 Baths | Total: 1154 ft² | Abov…" at bounding box center [437, 255] width 874 height 434
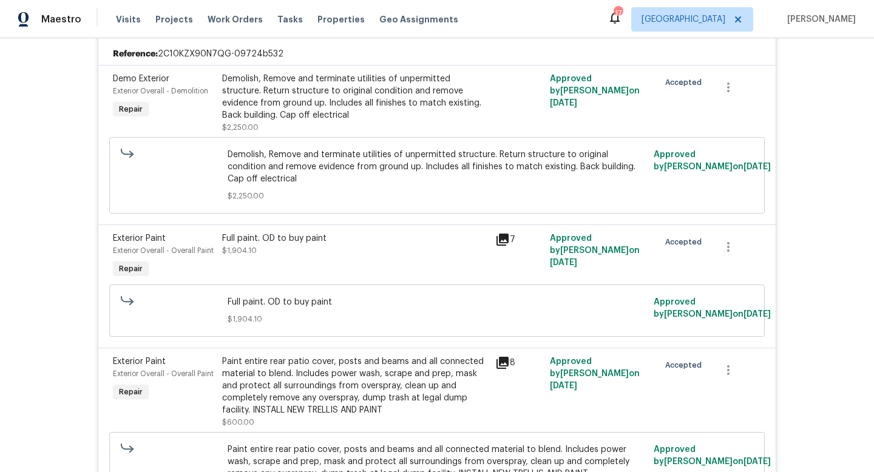
scroll to position [0, 0]
